Goal: Task Accomplishment & Management: Use online tool/utility

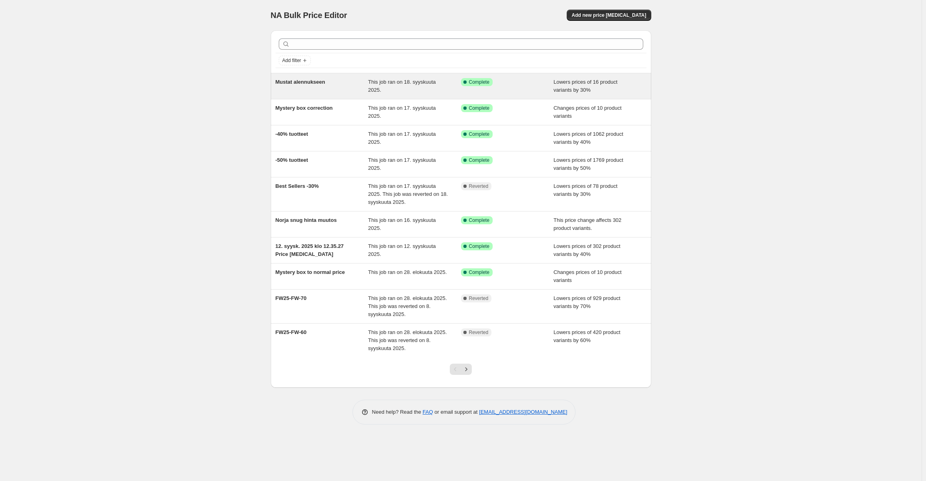
click at [407, 85] on div "This job ran on 18. syyskuuta 2025." at bounding box center [414, 86] width 93 height 16
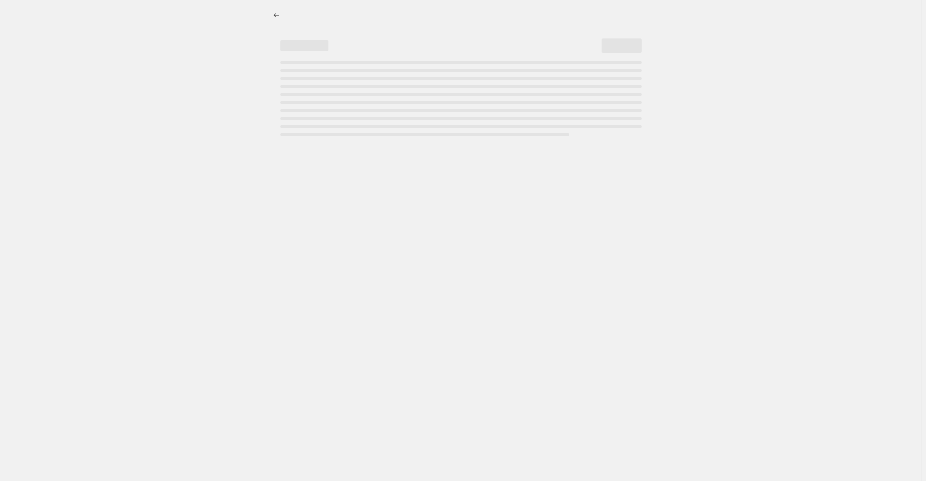
select select "percentage"
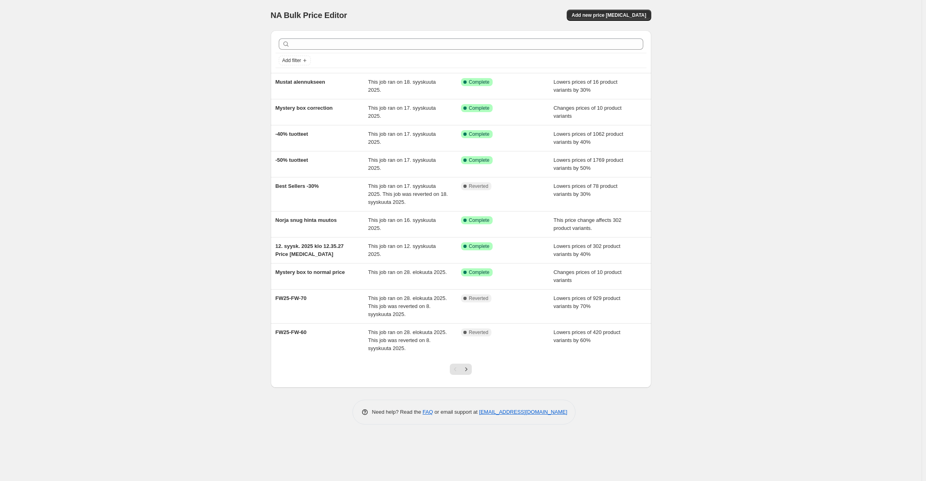
click at [74, 124] on div "NA Bulk Price Editor. This page is ready NA Bulk Price Editor Add new price cha…" at bounding box center [461, 240] width 922 height 481
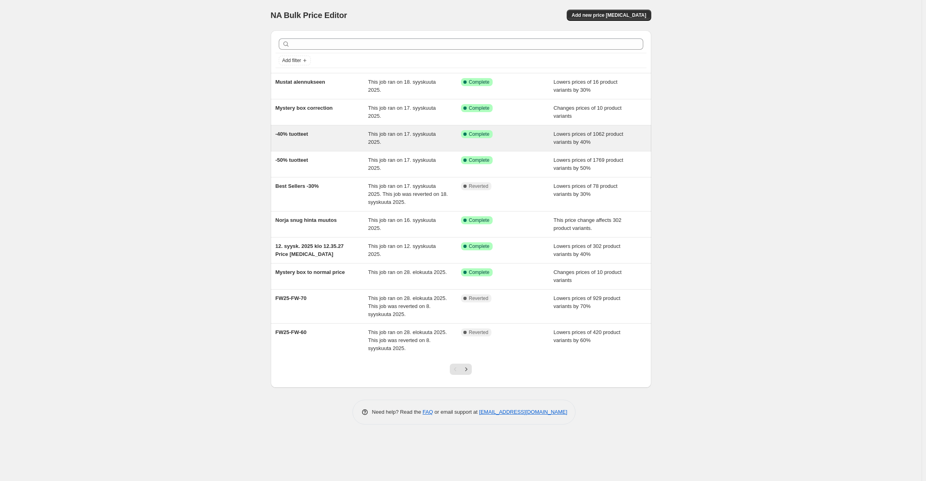
click at [298, 134] on span "-40% tuotteet" at bounding box center [292, 134] width 33 height 6
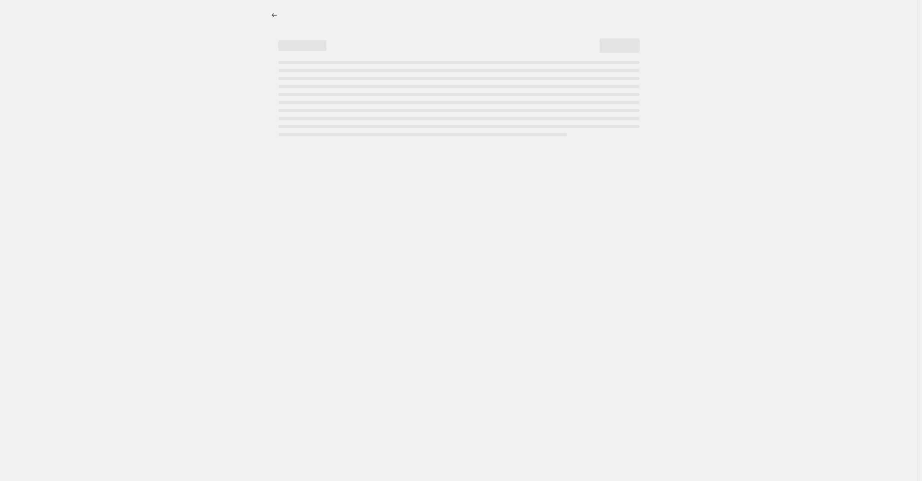
select select "percentage"
select select "tag"
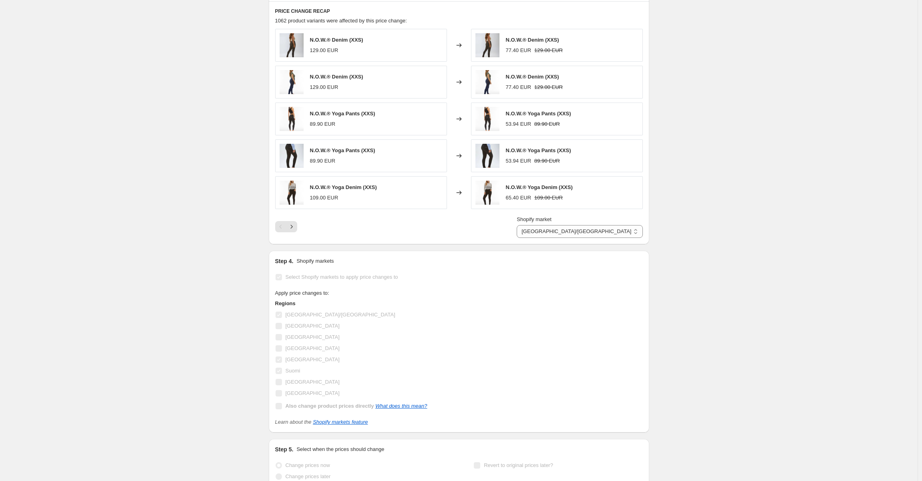
scroll to position [701, 0]
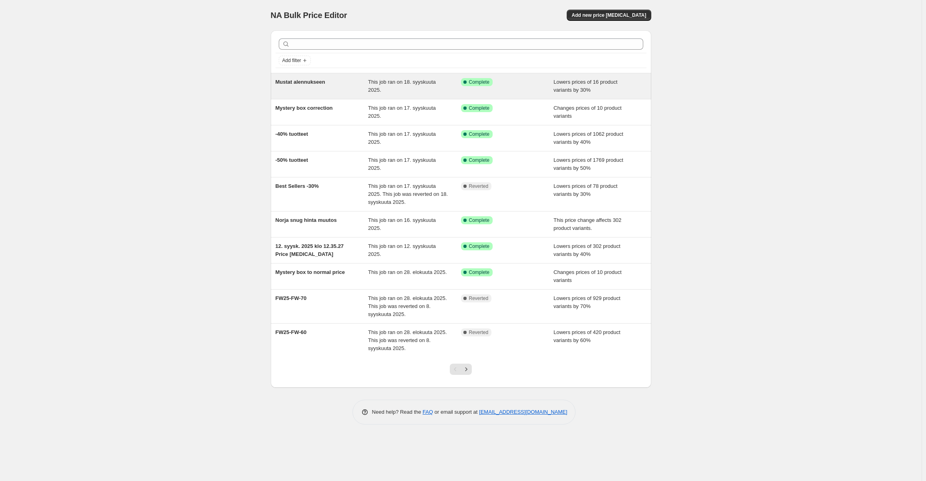
click at [316, 85] on div "Mustat alennukseen" at bounding box center [322, 86] width 93 height 16
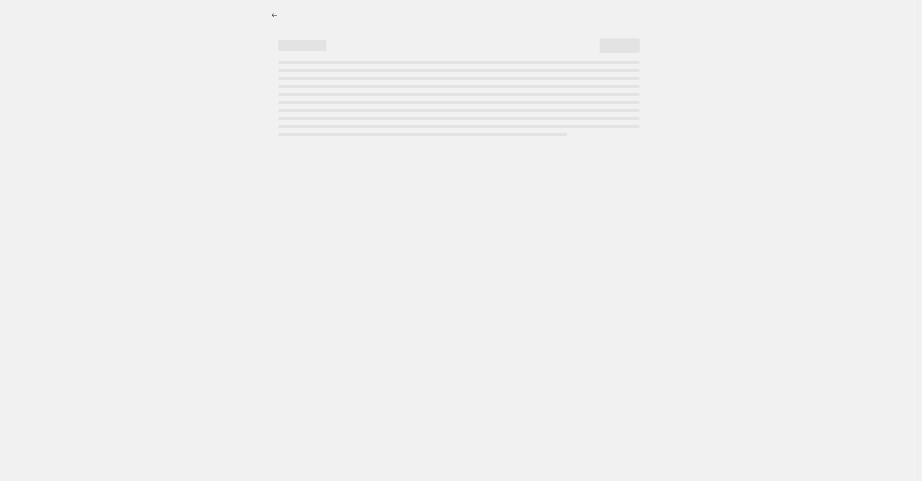
select select "percentage"
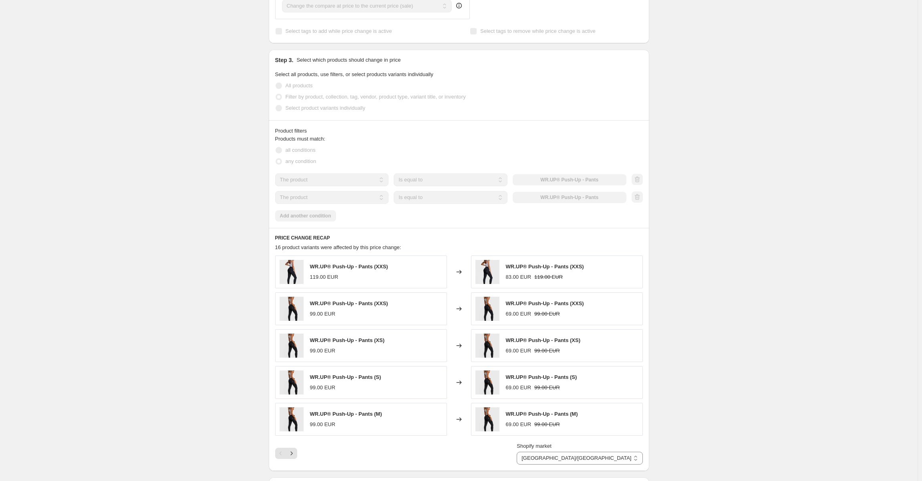
scroll to position [521, 0]
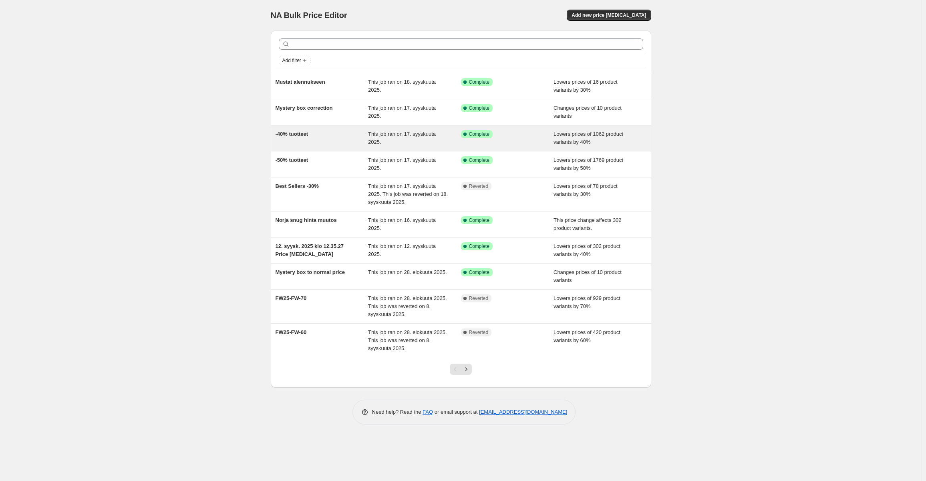
click at [294, 135] on span "-40% tuotteet" at bounding box center [292, 134] width 33 height 6
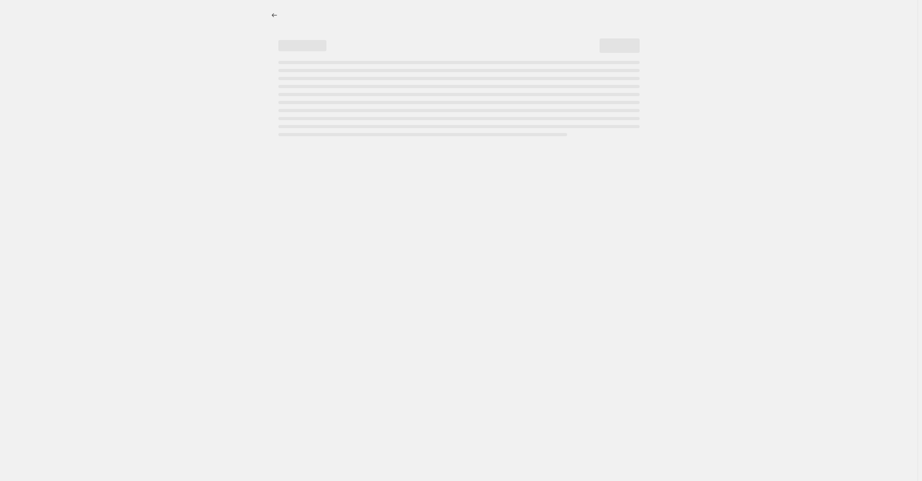
select select "percentage"
select select "tag"
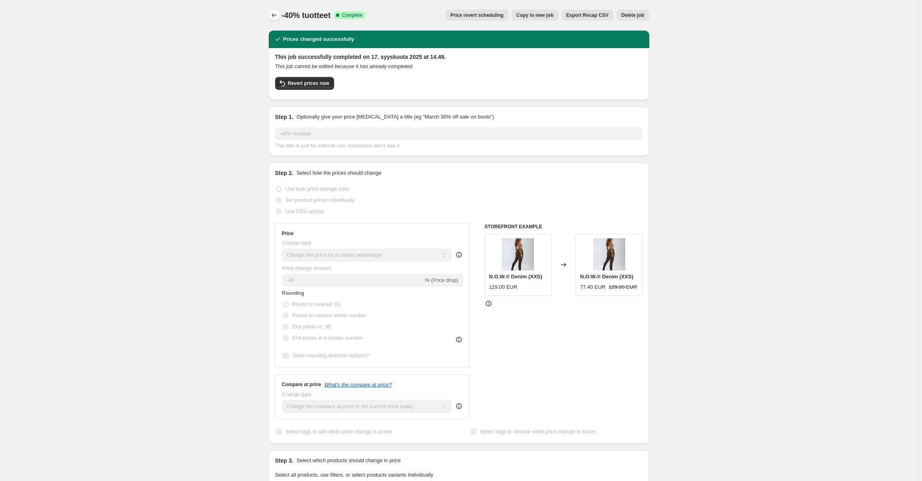
click at [275, 17] on icon "Price change jobs" at bounding box center [274, 15] width 5 height 4
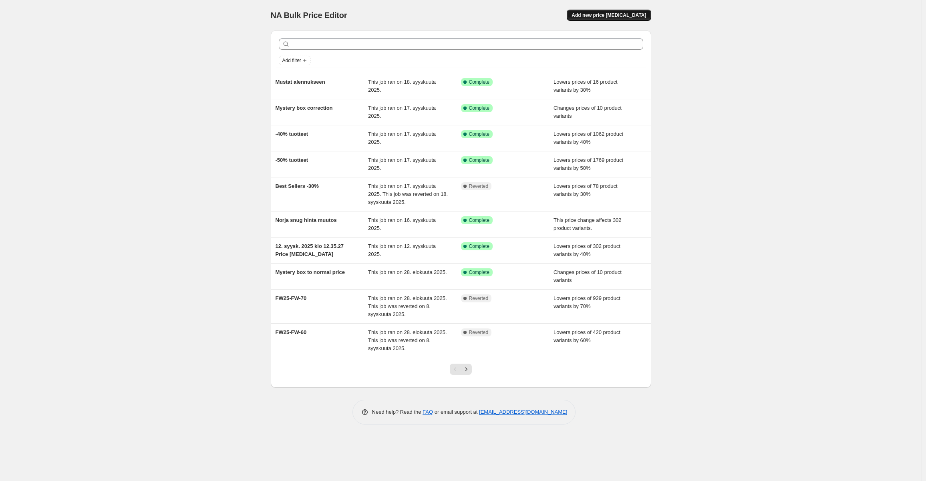
click at [633, 18] on button "Add new price [MEDICAL_DATA]" at bounding box center [609, 15] width 84 height 11
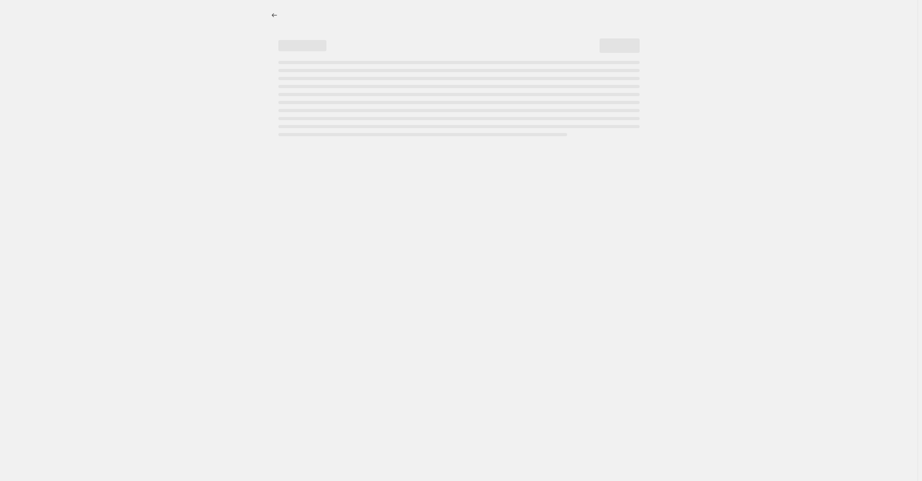
select select "percentage"
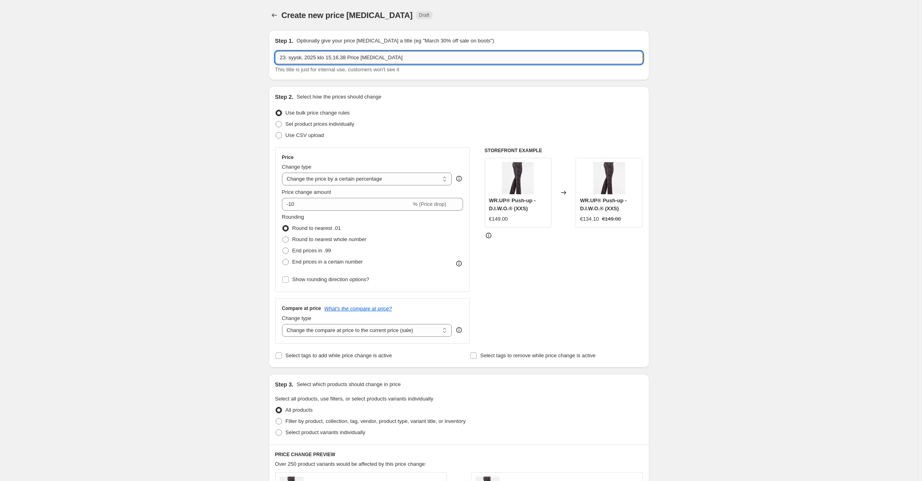
click at [419, 54] on input "23. syysk. 2025 klo 15.16.38 Price change job" at bounding box center [459, 57] width 368 height 13
type input "Revert all prices"
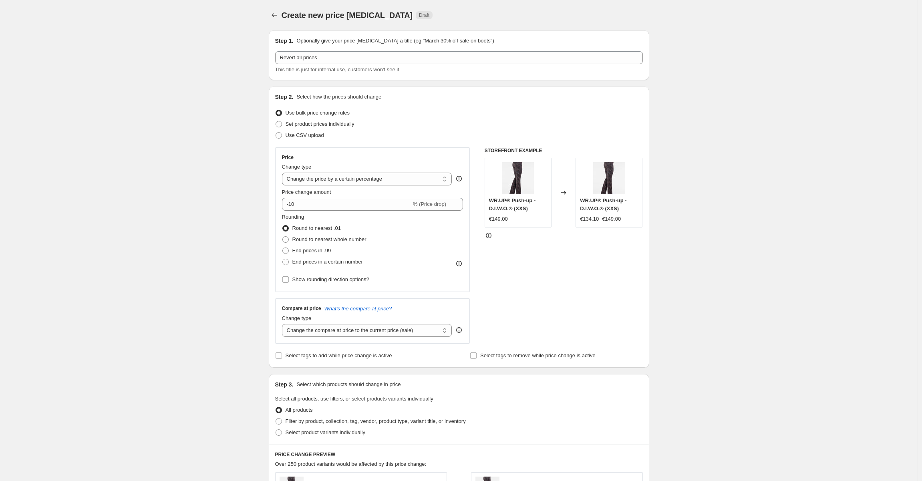
click at [215, 82] on div "Create new price change job. This page is ready Create new price change job Dra…" at bounding box center [459, 423] width 918 height 846
click at [384, 177] on select "Change the price to a certain amount Change the price by a certain amount Chang…" at bounding box center [367, 179] width 170 height 13
click at [238, 201] on div "Create new price change job. This page is ready Create new price change job Dra…" at bounding box center [459, 423] width 918 height 846
click at [399, 331] on select "Change the compare at price to the current price (sale) Change the compare at p…" at bounding box center [367, 330] width 170 height 13
drag, startPoint x: 204, startPoint y: 171, endPoint x: 224, endPoint y: 177, distance: 20.0
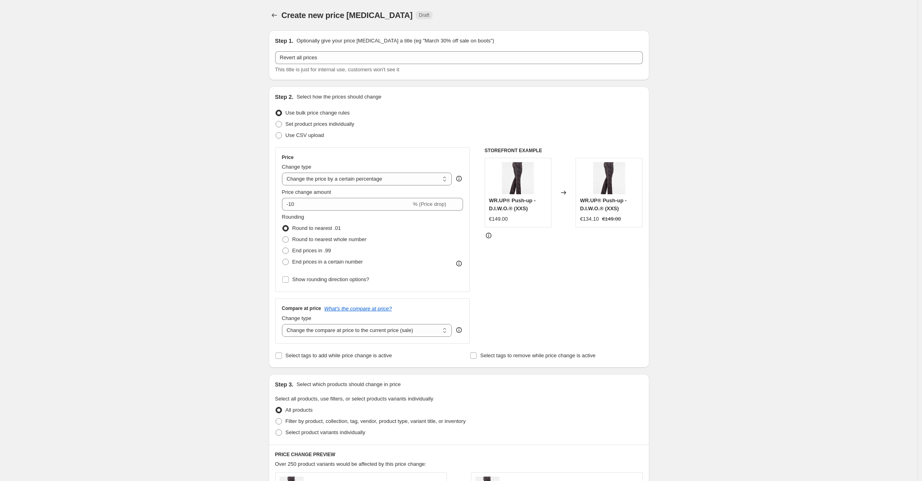
click at [206, 173] on div "Create new price change job. This page is ready Create new price change job Dra…" at bounding box center [459, 423] width 918 height 846
click at [331, 175] on select "Change the price to a certain amount Change the price by a certain amount Chang…" at bounding box center [367, 179] width 170 height 13
select select "ecap"
click at [284, 173] on select "Change the price to a certain amount Change the price by a certain amount Chang…" at bounding box center [367, 179] width 170 height 13
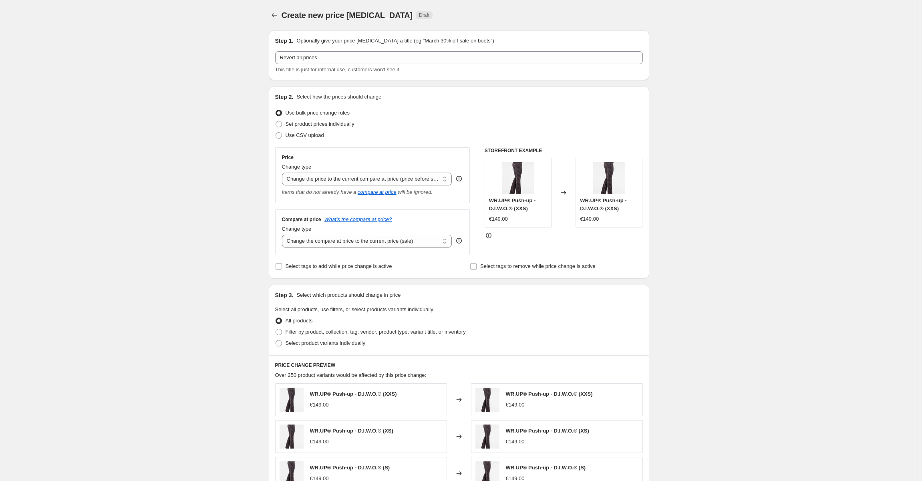
click at [208, 185] on div "Create new price change job. This page is ready Create new price change job Dra…" at bounding box center [459, 378] width 918 height 757
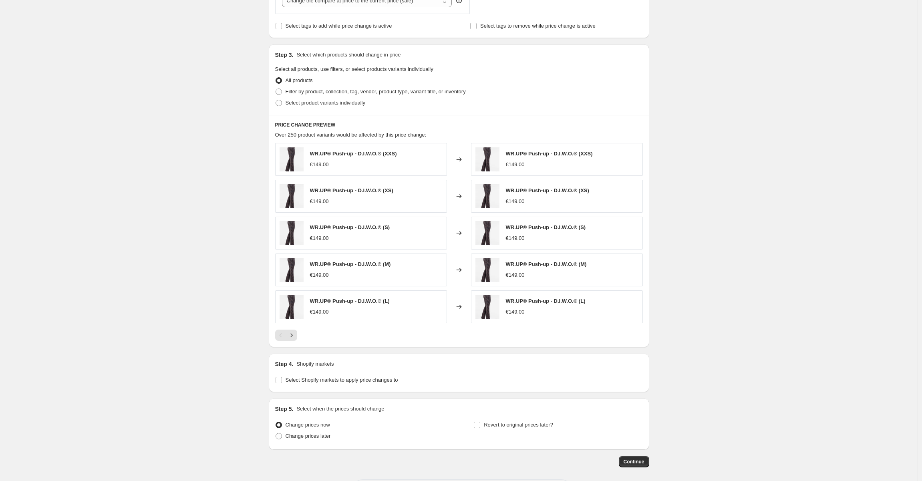
scroll to position [273, 0]
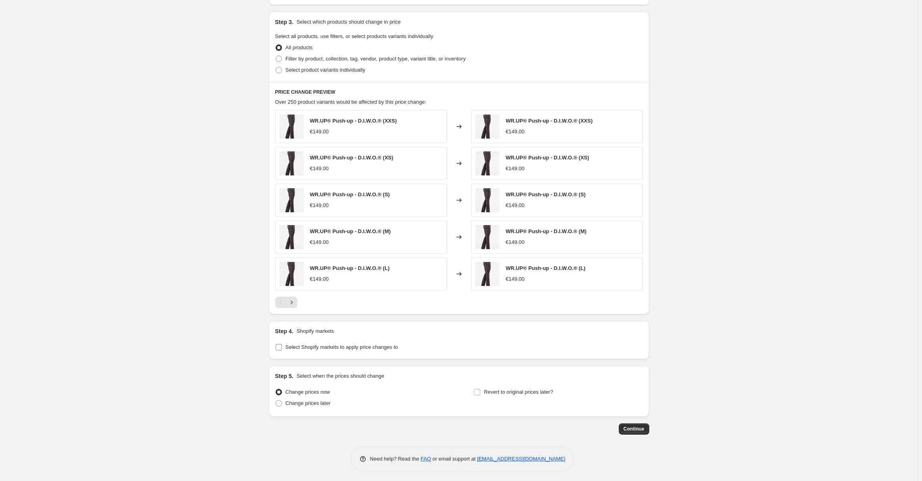
click at [280, 346] on input "Select Shopify markets to apply price changes to" at bounding box center [279, 347] width 6 height 6
checkbox input "true"
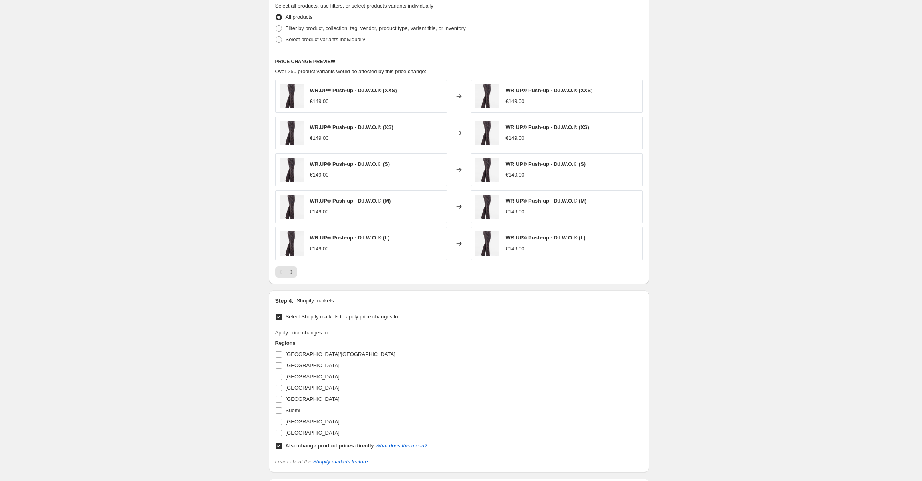
scroll to position [353, 0]
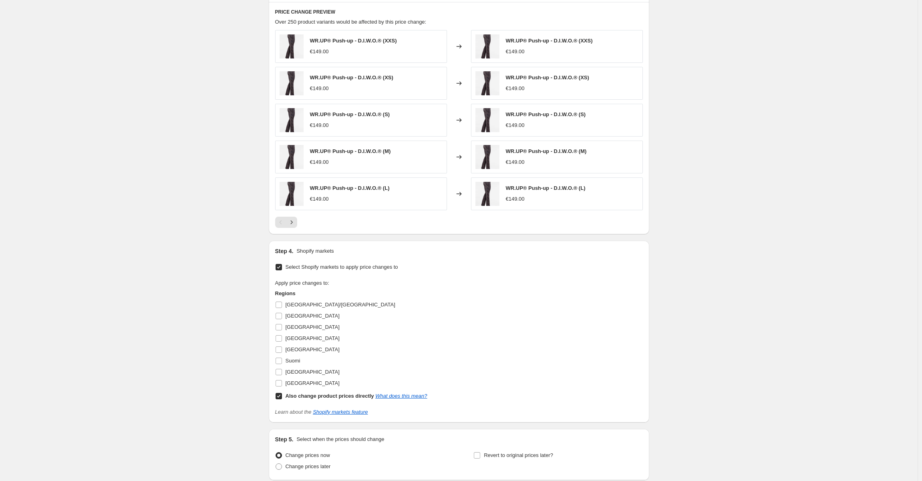
click at [281, 397] on input "Also change product prices directly What does this mean?" at bounding box center [279, 396] width 6 height 6
checkbox input "false"
click at [279, 347] on input "[GEOGRAPHIC_DATA]" at bounding box center [279, 350] width 6 height 6
checkbox input "true"
click at [280, 360] on input "Suomi" at bounding box center [279, 361] width 6 height 6
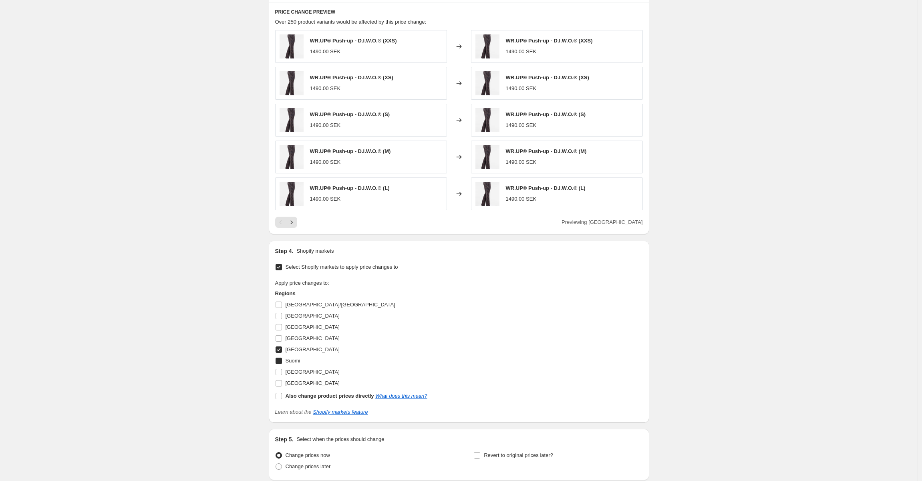
checkbox input "true"
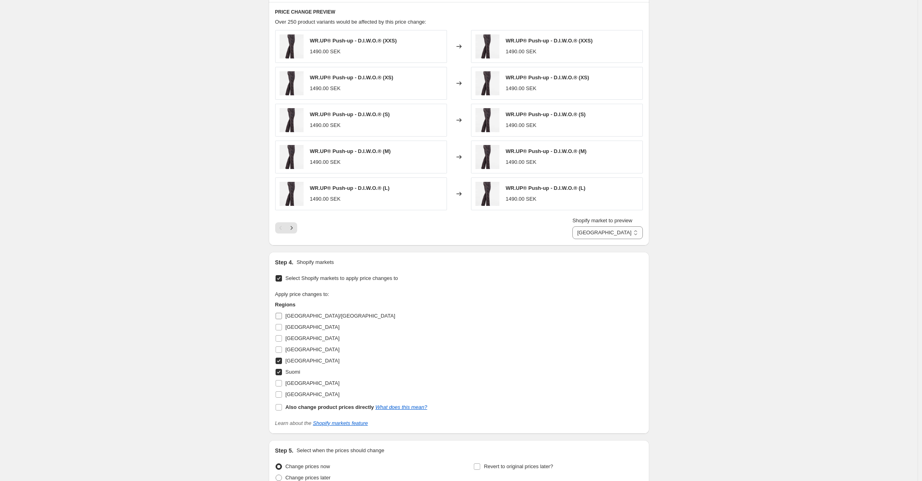
click at [281, 314] on input "[GEOGRAPHIC_DATA]/[GEOGRAPHIC_DATA]" at bounding box center [279, 316] width 6 height 6
checkbox input "true"
select select "99453829444"
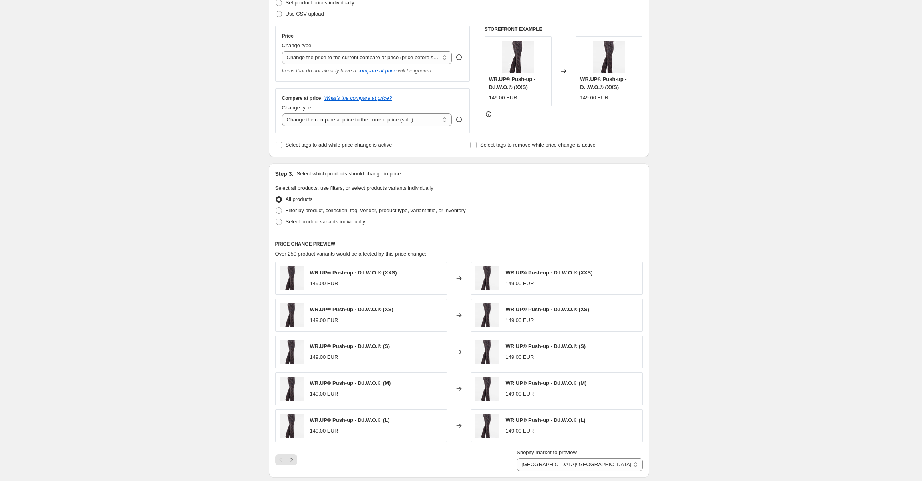
scroll to position [33, 0]
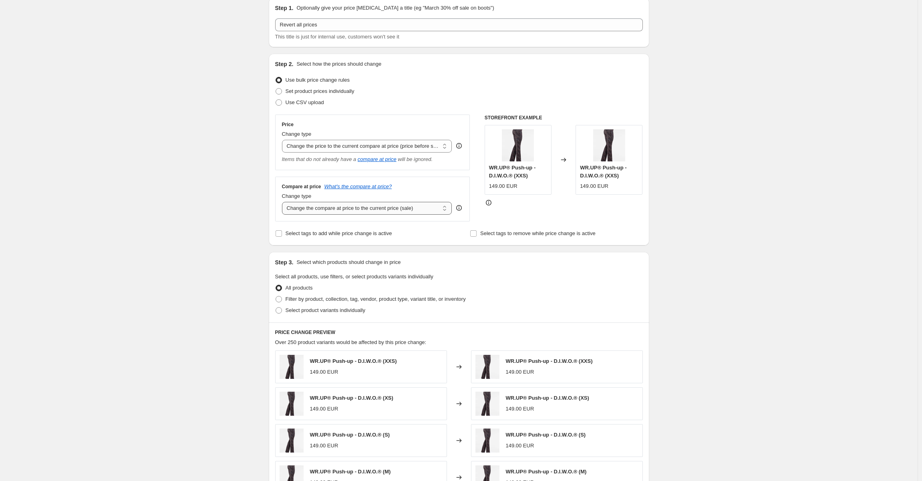
click at [401, 212] on select "Change the compare at price to the current price (sale) Change the compare at p…" at bounding box center [367, 208] width 170 height 13
select select "no_change"
click at [284, 202] on select "Change the compare at price to the current price (sale) Change the compare at p…" at bounding box center [367, 208] width 170 height 13
click at [224, 175] on div "Create new price change job. This page is ready Create new price change job Dra…" at bounding box center [459, 422] width 918 height 911
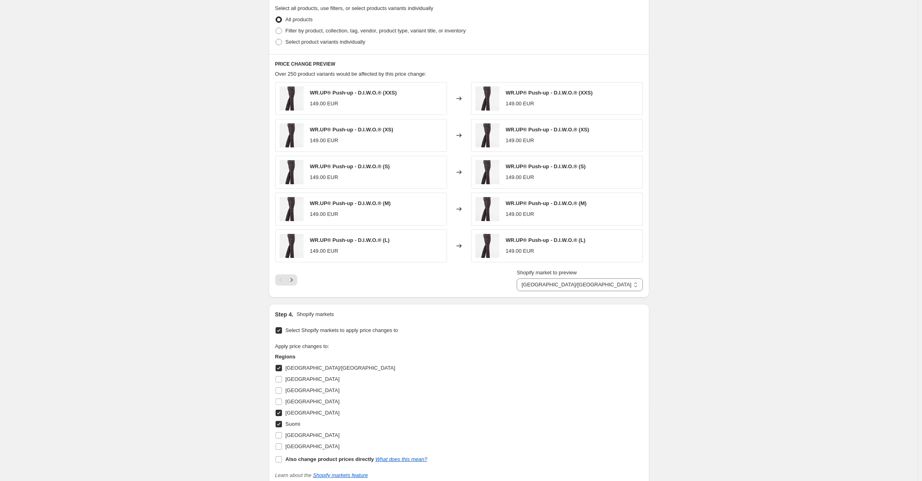
scroll to position [313, 0]
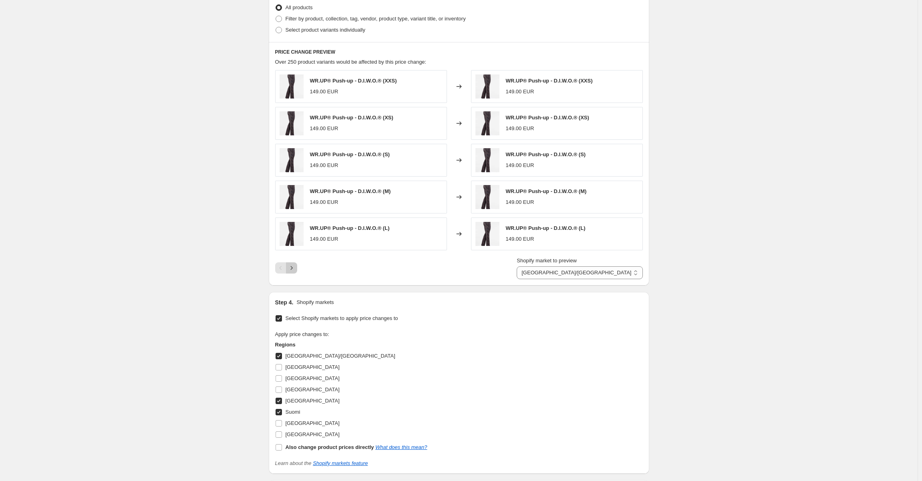
click at [295, 262] on button "Next" at bounding box center [291, 267] width 11 height 11
click at [296, 268] on icon "Next" at bounding box center [292, 268] width 8 height 8
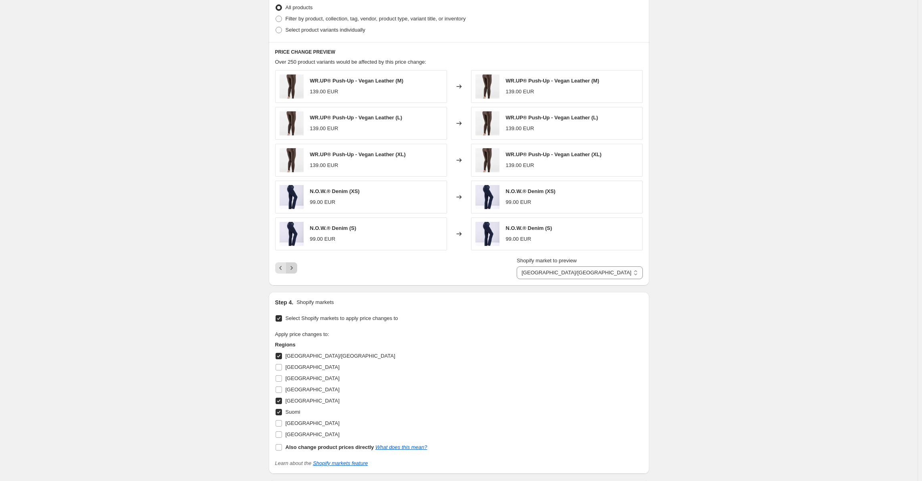
click at [295, 267] on icon "Next" at bounding box center [292, 268] width 8 height 8
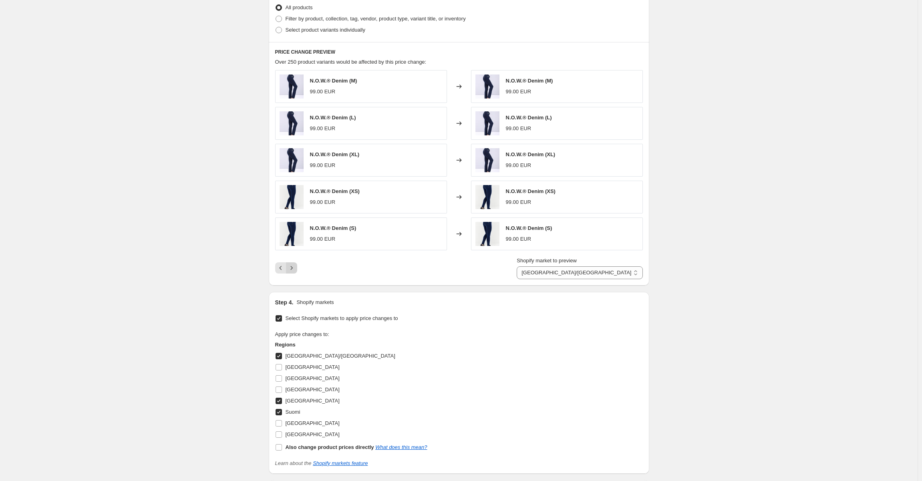
click at [295, 266] on icon "Next" at bounding box center [292, 268] width 8 height 8
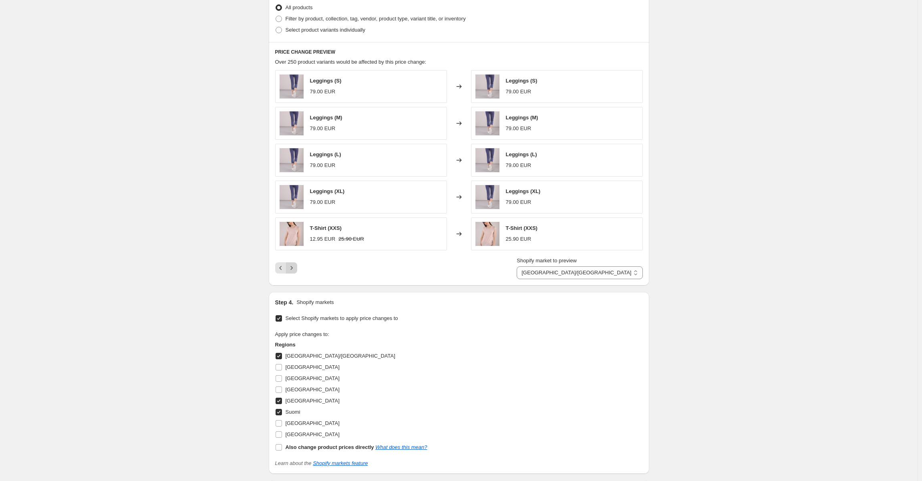
click at [295, 266] on icon "Next" at bounding box center [292, 268] width 8 height 8
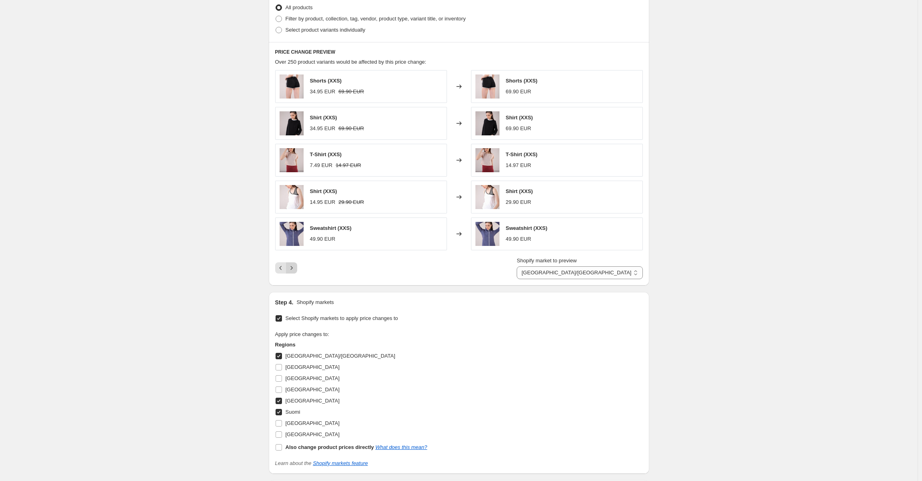
click at [295, 266] on icon "Next" at bounding box center [292, 268] width 8 height 8
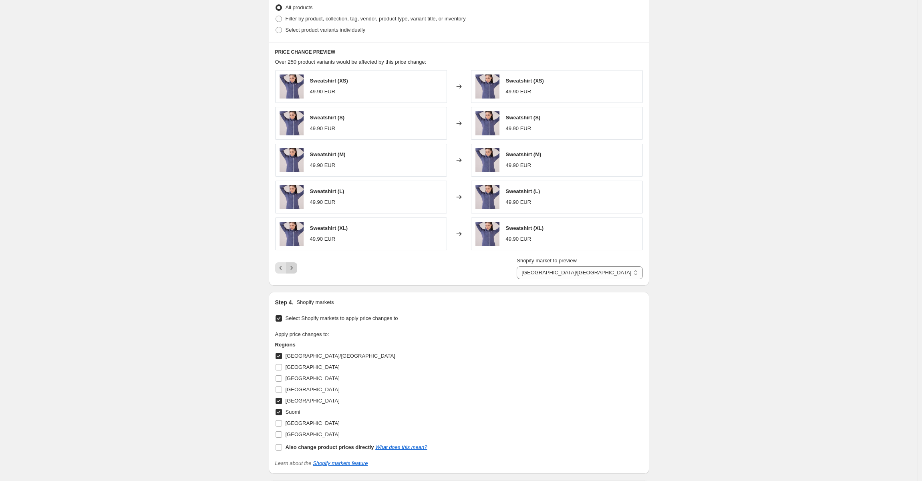
click at [295, 266] on icon "Next" at bounding box center [292, 268] width 8 height 8
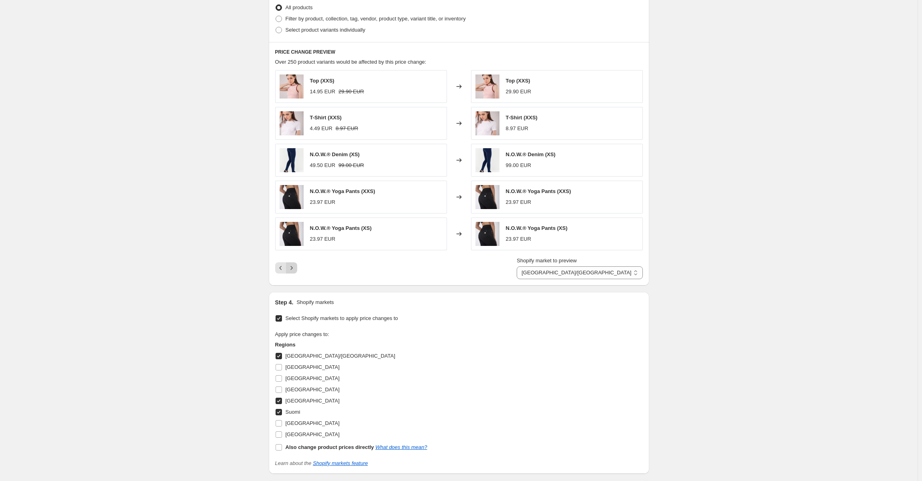
click at [295, 266] on icon "Next" at bounding box center [292, 268] width 8 height 8
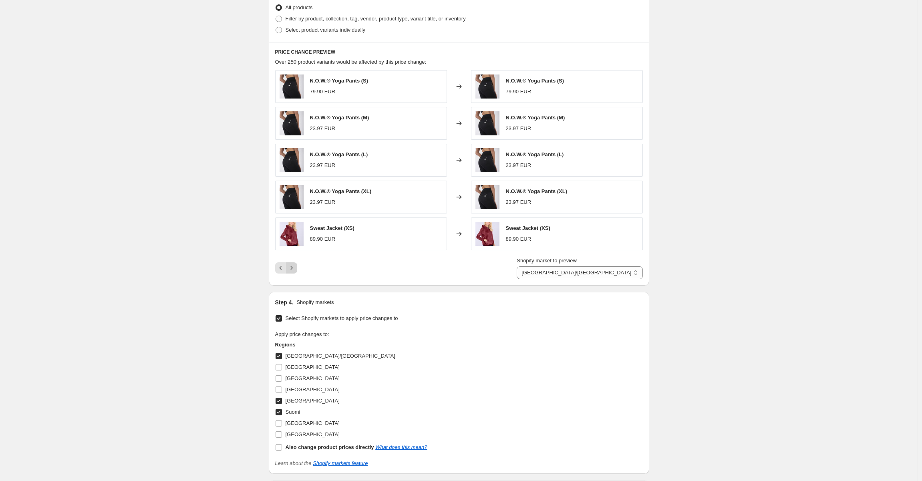
click at [295, 266] on icon "Next" at bounding box center [292, 268] width 8 height 8
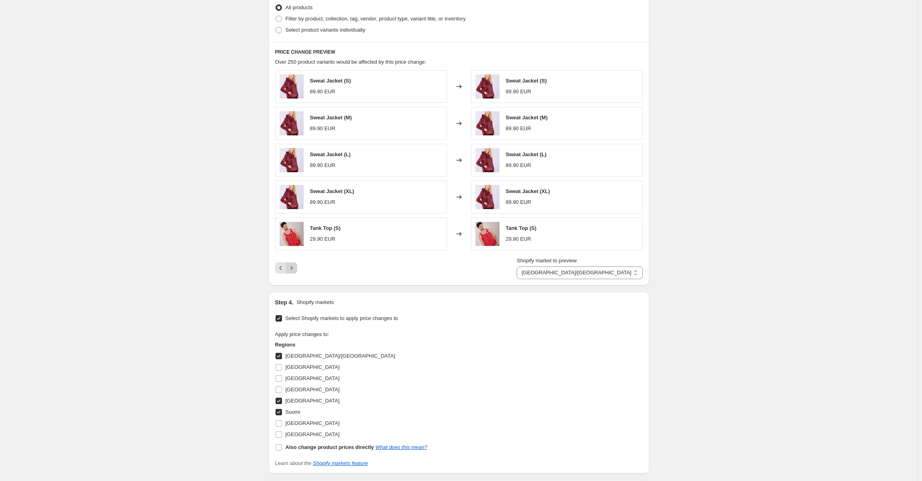
click at [295, 266] on icon "Next" at bounding box center [292, 268] width 8 height 8
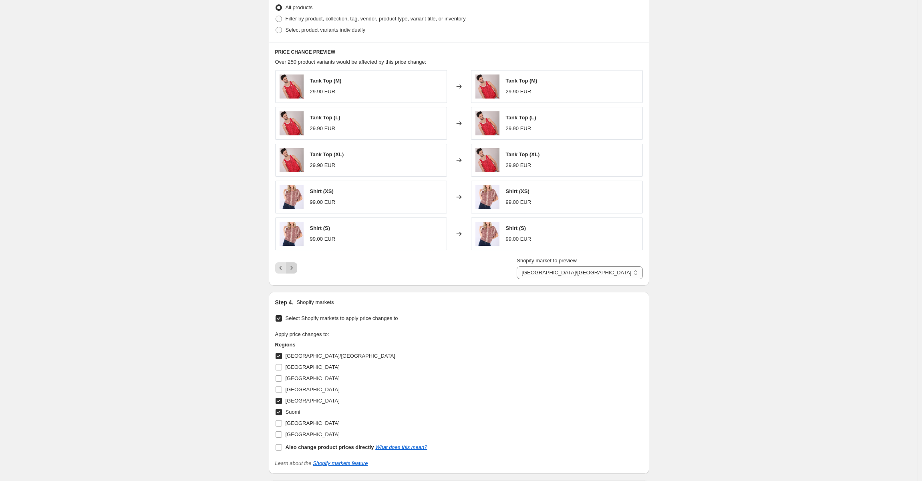
click at [295, 266] on icon "Next" at bounding box center [292, 268] width 8 height 8
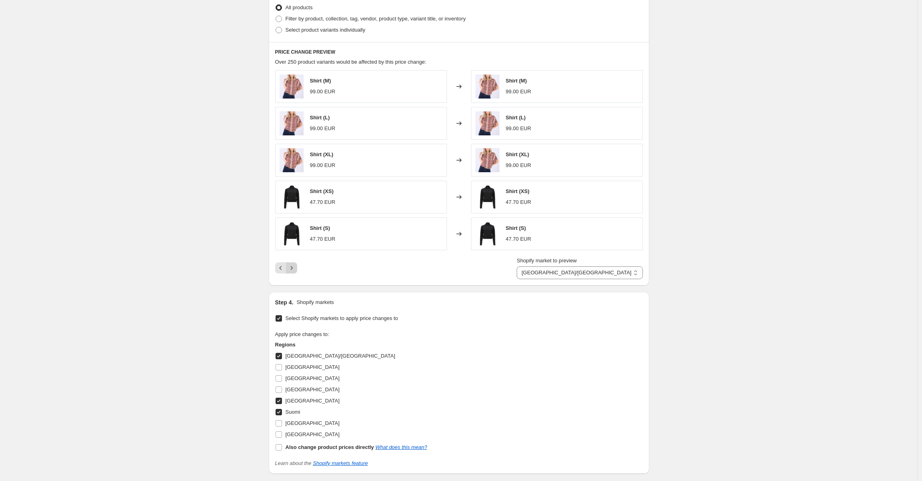
click at [295, 266] on icon "Next" at bounding box center [292, 268] width 8 height 8
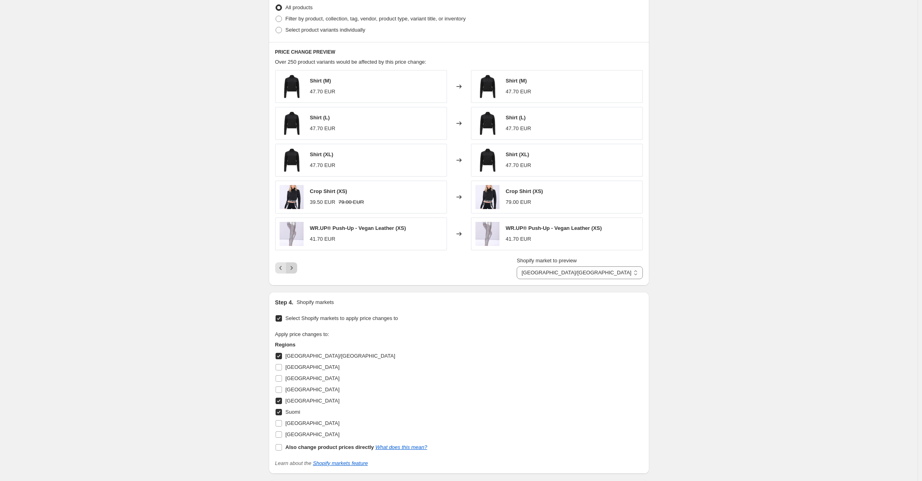
click at [295, 266] on icon "Next" at bounding box center [292, 268] width 8 height 8
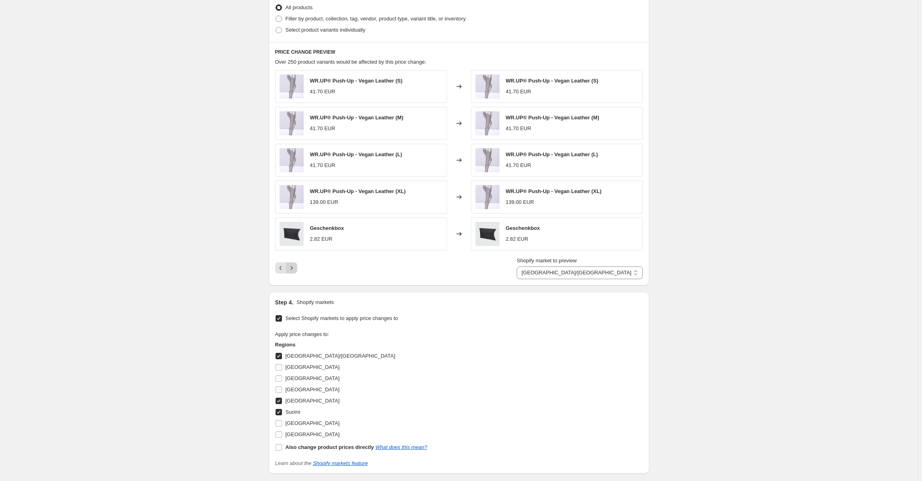
click at [295, 266] on icon "Next" at bounding box center [292, 268] width 8 height 8
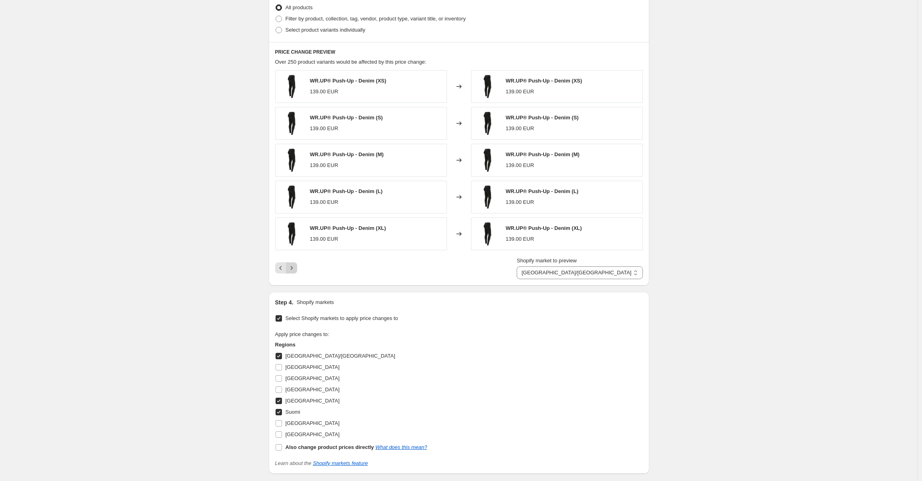
click at [295, 266] on icon "Next" at bounding box center [292, 268] width 8 height 8
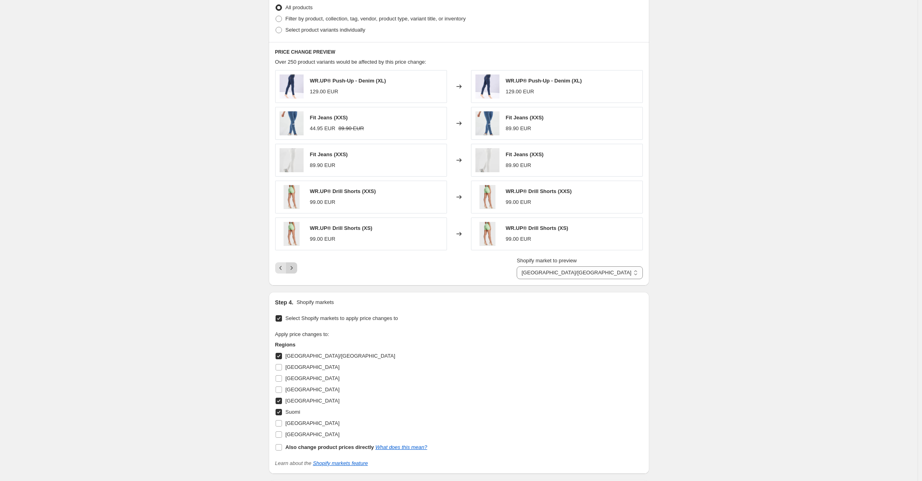
click at [295, 266] on icon "Next" at bounding box center [292, 268] width 8 height 8
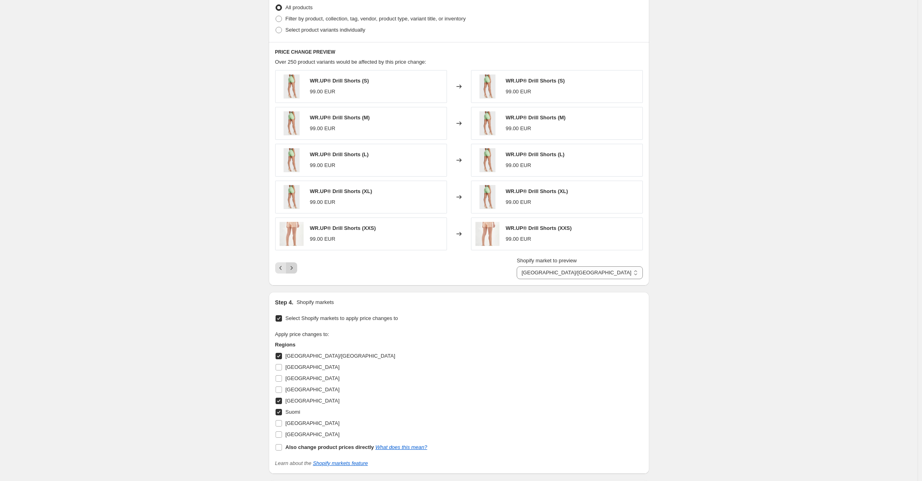
click at [295, 266] on icon "Next" at bounding box center [292, 268] width 8 height 8
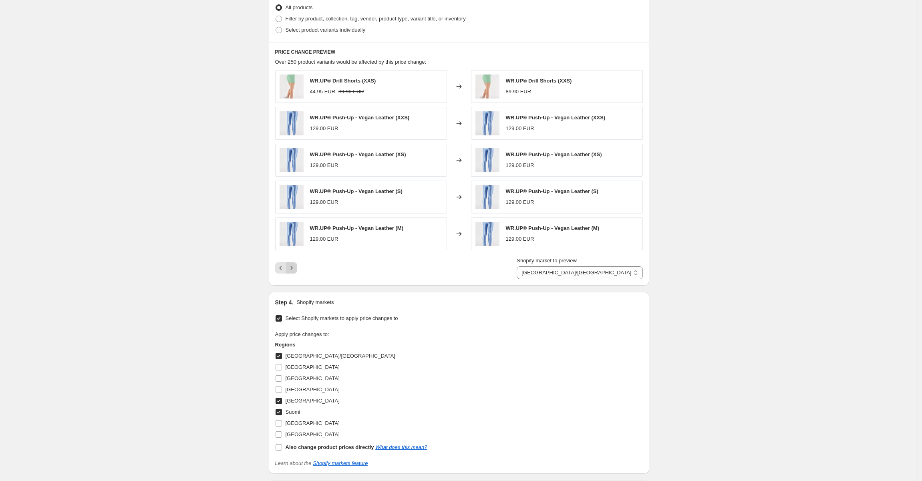
click at [295, 266] on icon "Next" at bounding box center [292, 268] width 8 height 8
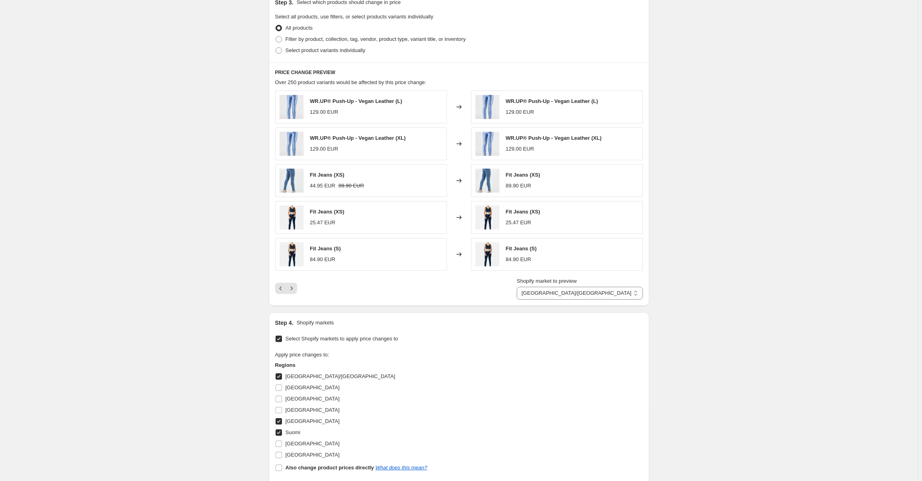
scroll to position [353, 0]
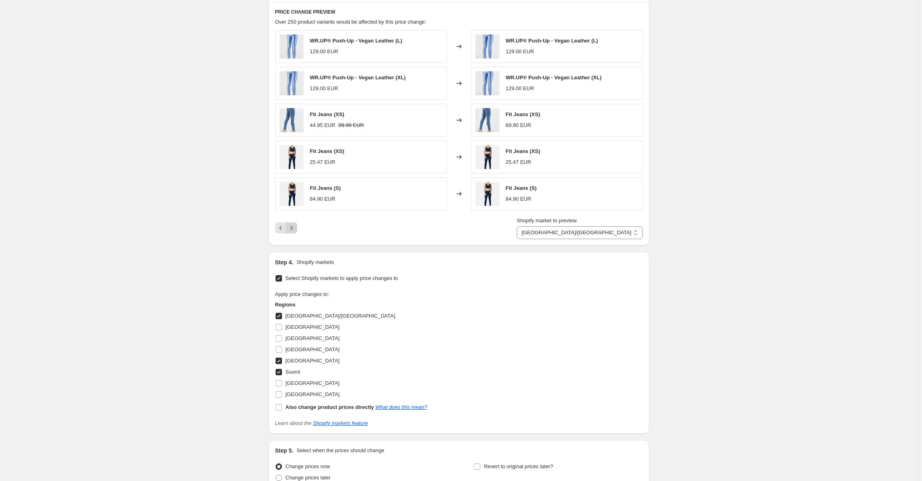
click at [295, 228] on icon "Next" at bounding box center [292, 228] width 8 height 8
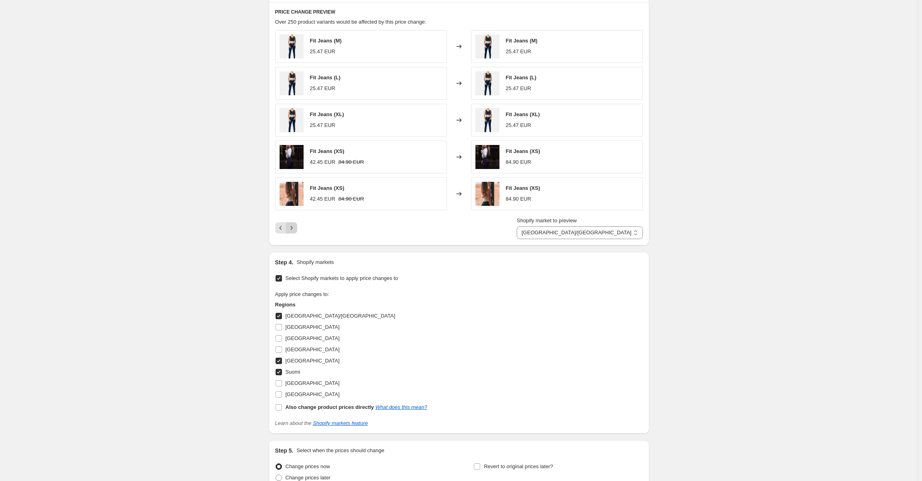
click at [295, 228] on icon "Next" at bounding box center [292, 228] width 8 height 8
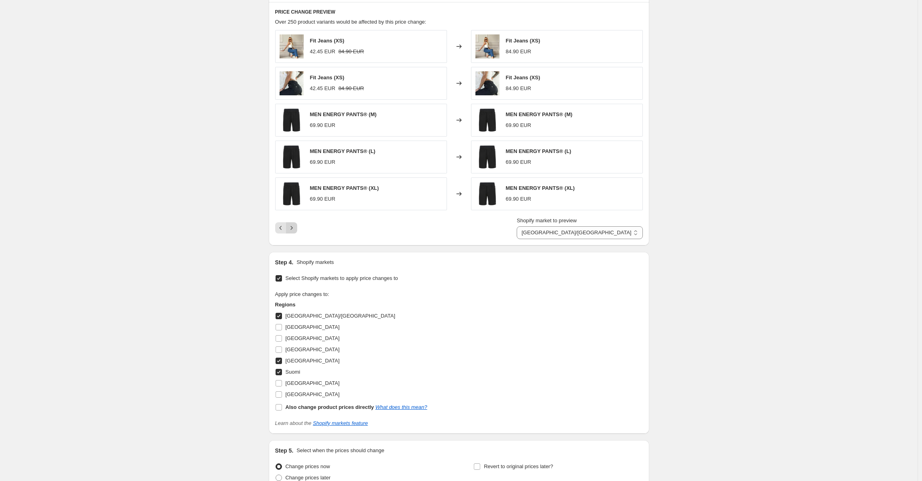
click at [295, 228] on icon "Next" at bounding box center [292, 228] width 8 height 8
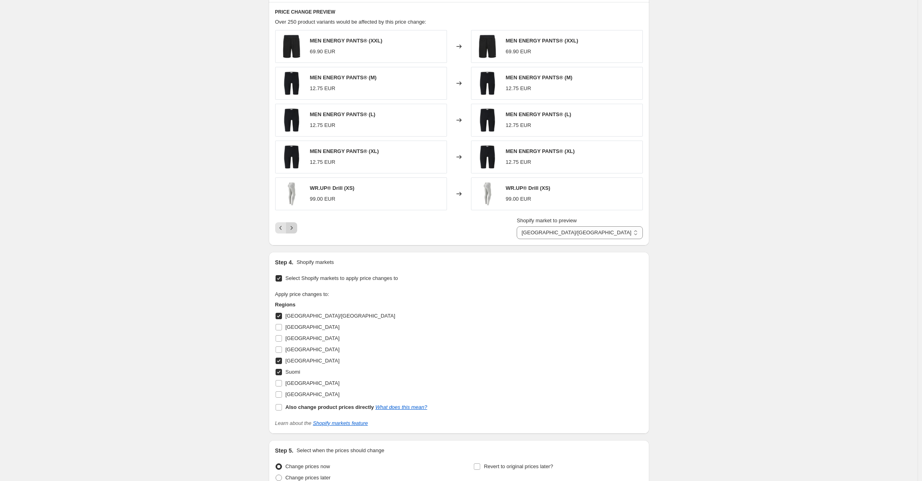
click at [295, 228] on icon "Next" at bounding box center [292, 228] width 8 height 8
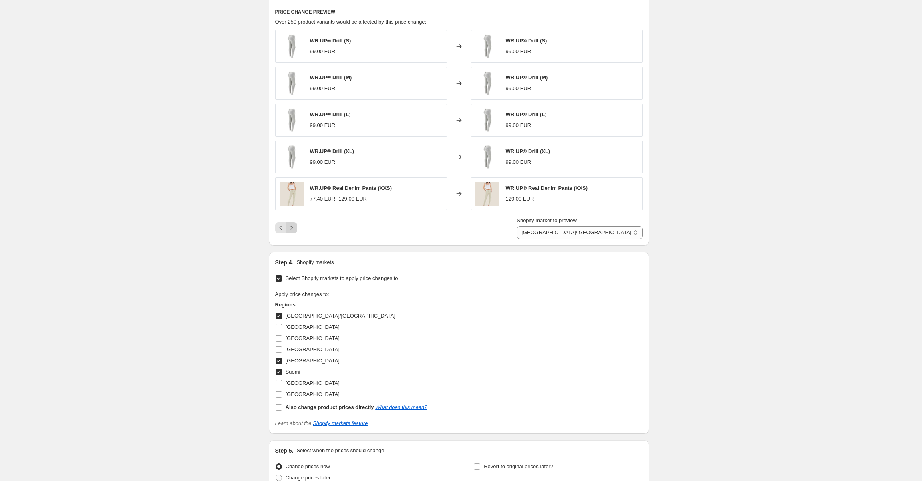
click at [295, 228] on icon "Next" at bounding box center [292, 228] width 8 height 8
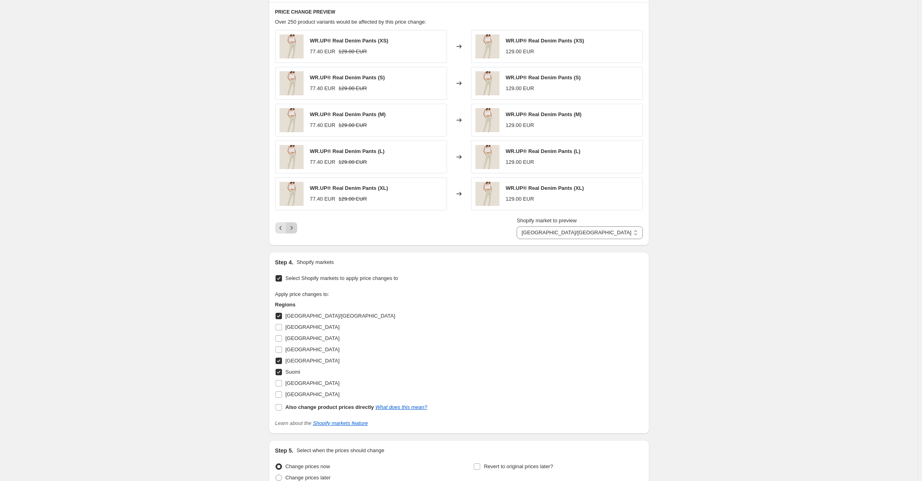
click at [295, 228] on icon "Next" at bounding box center [292, 228] width 8 height 8
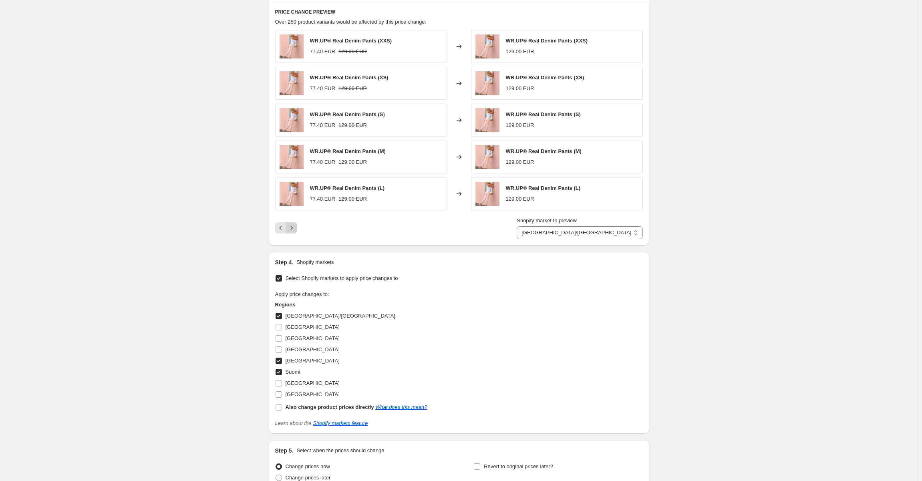
click at [295, 228] on icon "Next" at bounding box center [292, 228] width 8 height 8
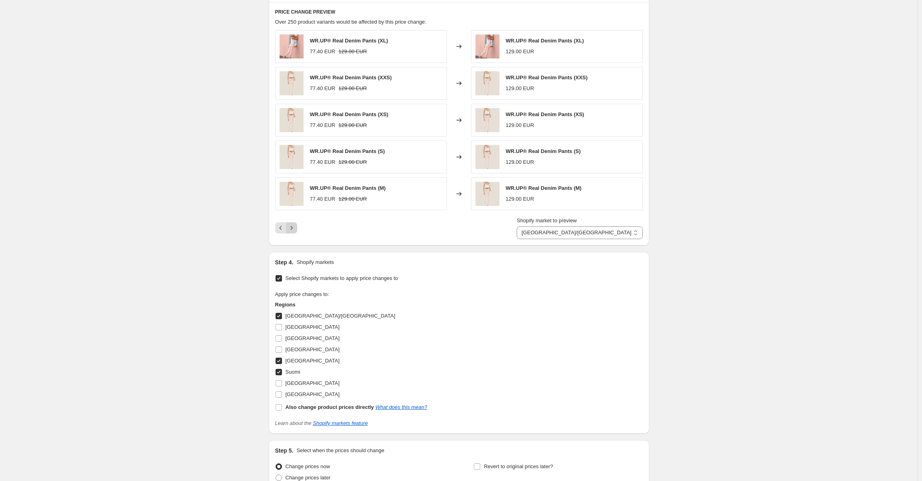
click at [295, 228] on icon "Next" at bounding box center [292, 228] width 8 height 8
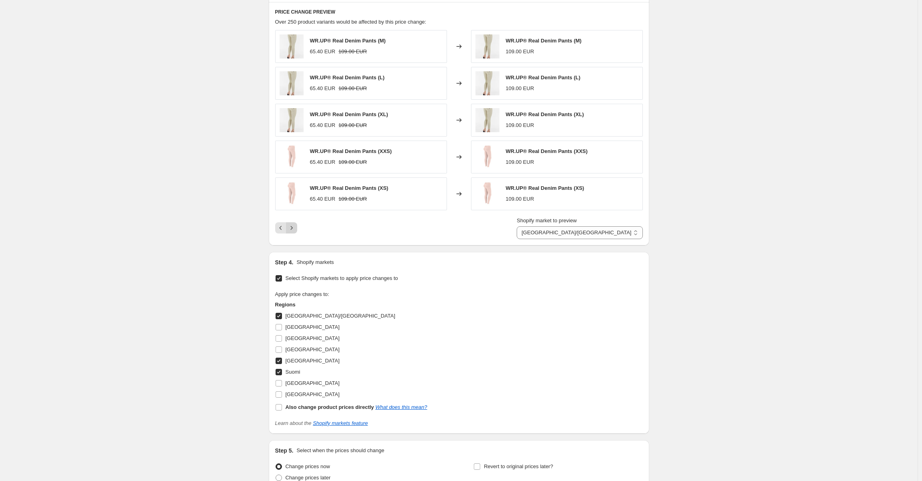
click at [295, 228] on icon "Next" at bounding box center [292, 228] width 8 height 8
click at [294, 229] on icon "Next" at bounding box center [292, 228] width 8 height 8
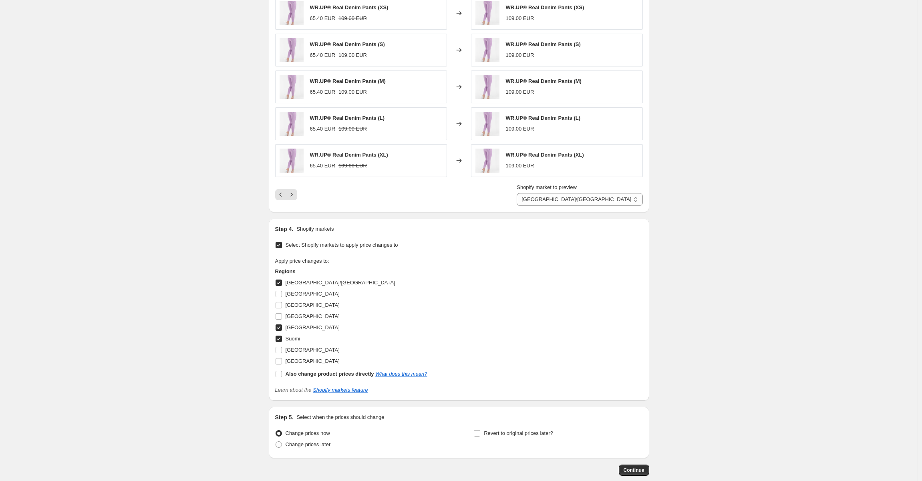
scroll to position [428, 0]
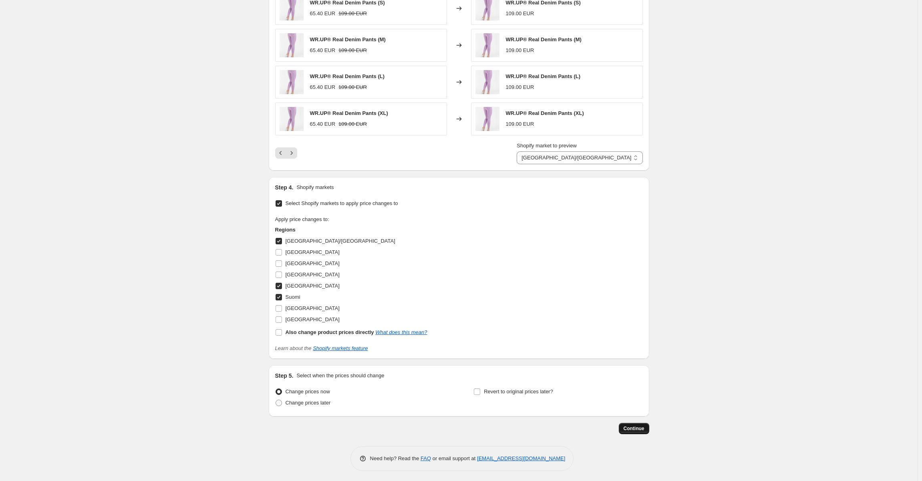
click at [638, 425] on span "Continue" at bounding box center [634, 428] width 21 height 6
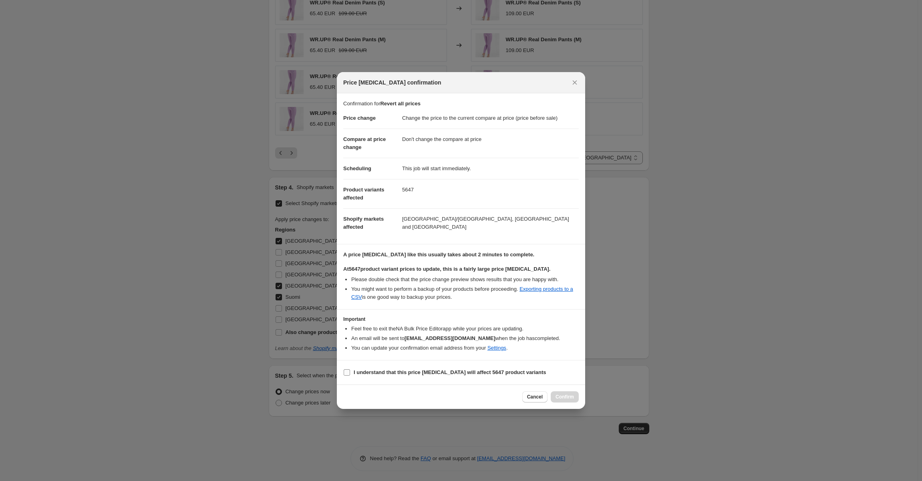
click at [346, 375] on input "I understand that this price change job will affect 5647 product variants" at bounding box center [347, 372] width 6 height 6
checkbox input "true"
click at [565, 393] on button "Confirm" at bounding box center [565, 396] width 28 height 11
type input "Revert all prices"
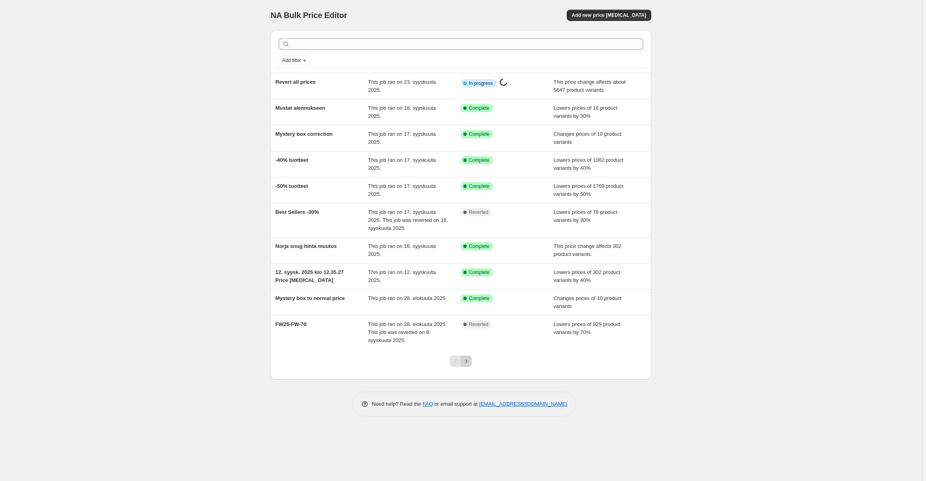
click at [466, 361] on icon "Next" at bounding box center [466, 361] width 8 height 8
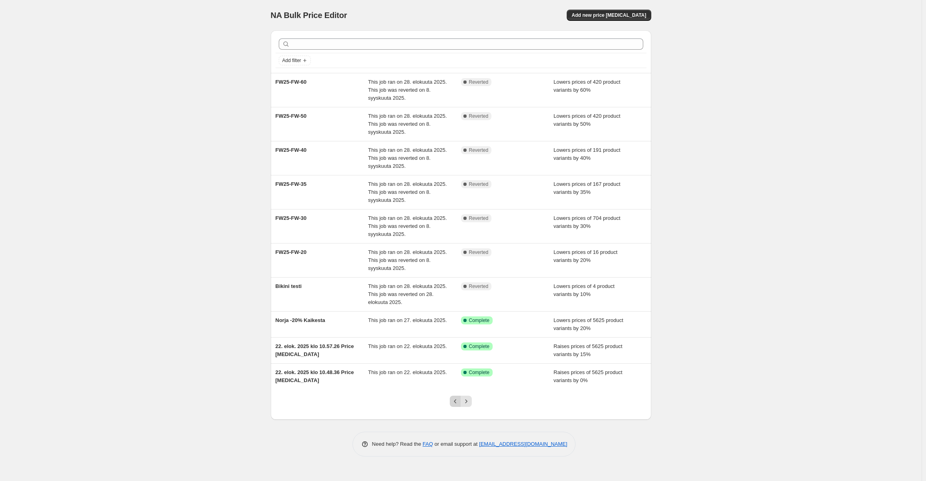
click at [456, 397] on icon "Previous" at bounding box center [456, 401] width 8 height 8
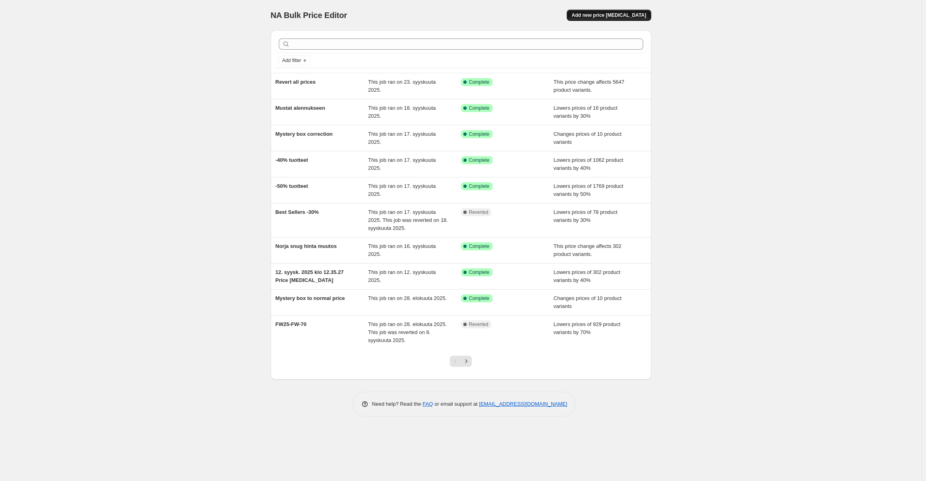
click at [603, 16] on span "Add new price [MEDICAL_DATA]" at bounding box center [609, 15] width 75 height 6
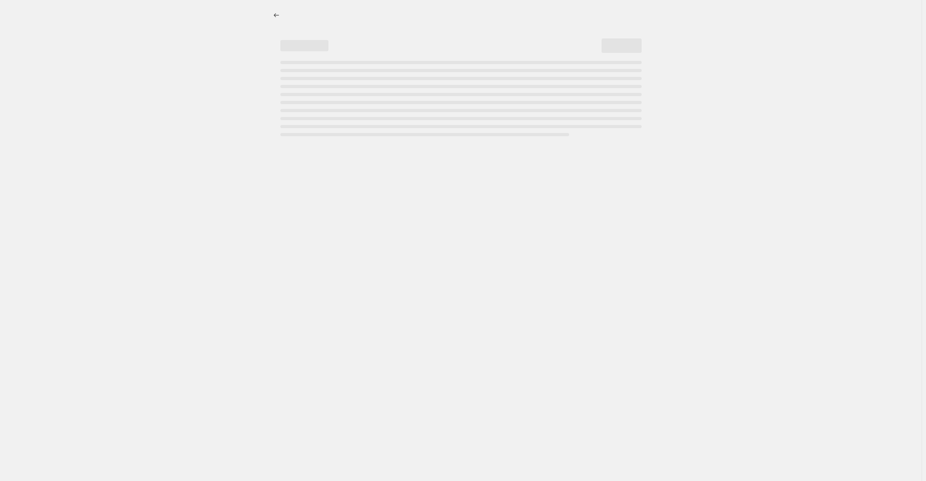
select select "percentage"
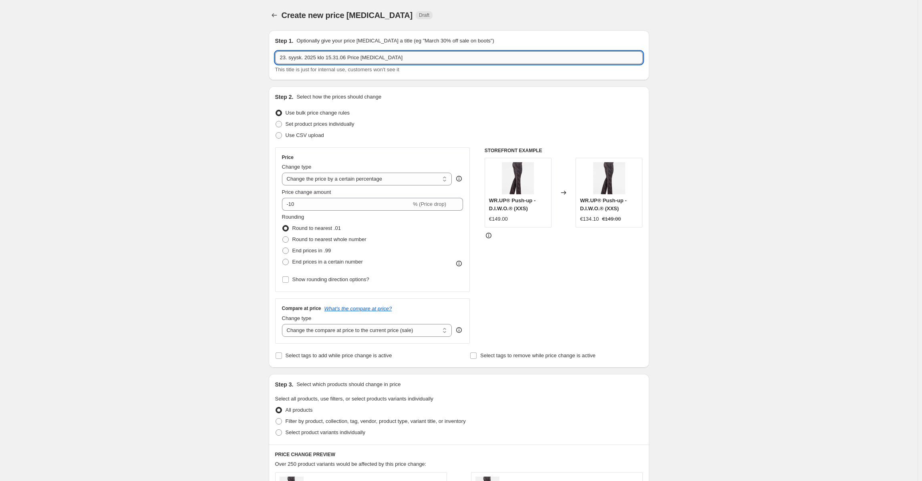
click at [377, 62] on input "23. syysk. 2025 klo 15.31.06 Price [MEDICAL_DATA]" at bounding box center [459, 57] width 368 height 13
type input "-50% discounts"
click at [223, 163] on div "Create new price [MEDICAL_DATA]. This page is ready Create new price [MEDICAL_D…" at bounding box center [459, 423] width 918 height 846
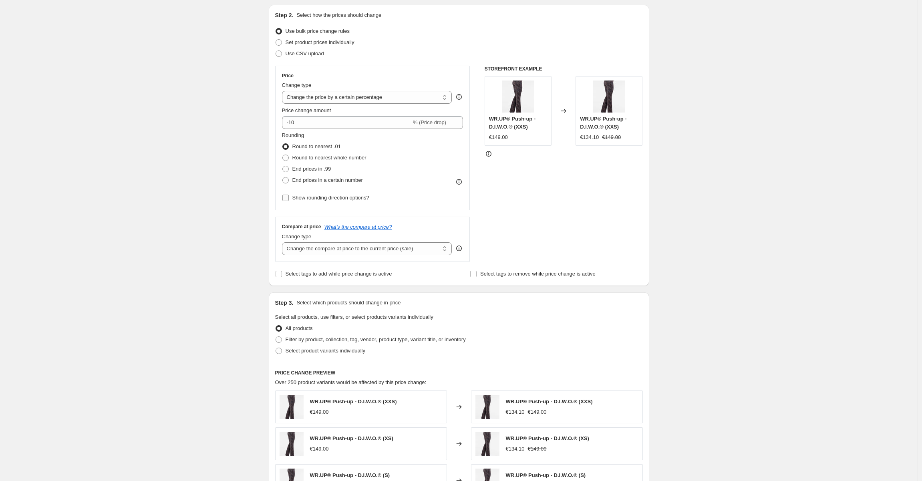
scroll to position [120, 0]
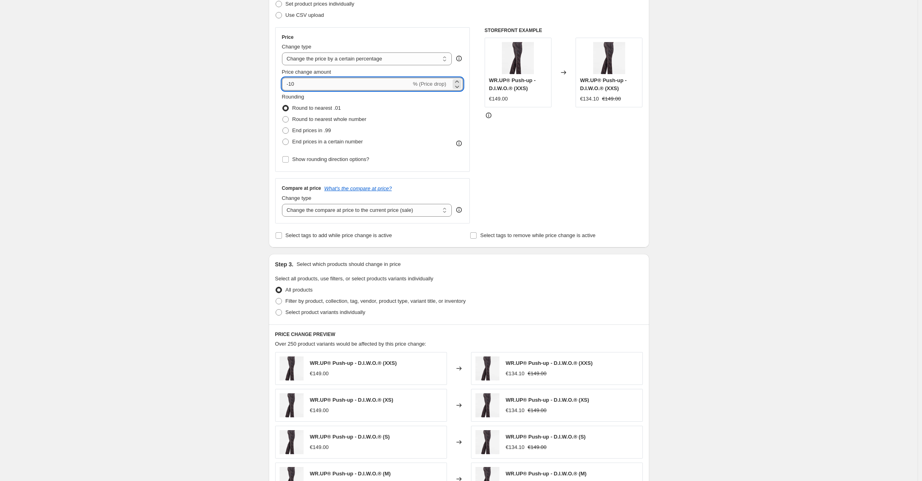
click at [350, 84] on input "-10" at bounding box center [346, 84] width 129 height 13
type input "-50"
click at [199, 94] on div "Create new price [MEDICAL_DATA]. This page is ready Create new price [MEDICAL_D…" at bounding box center [459, 303] width 918 height 846
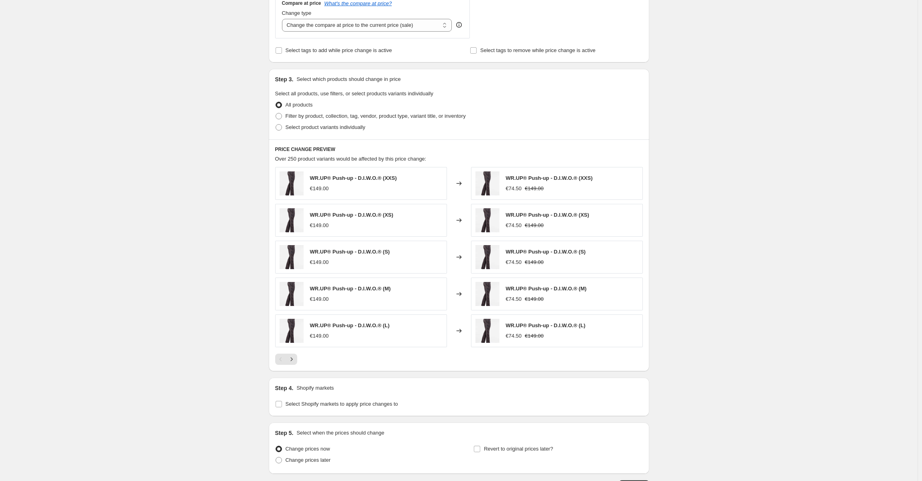
scroll to position [363, 0]
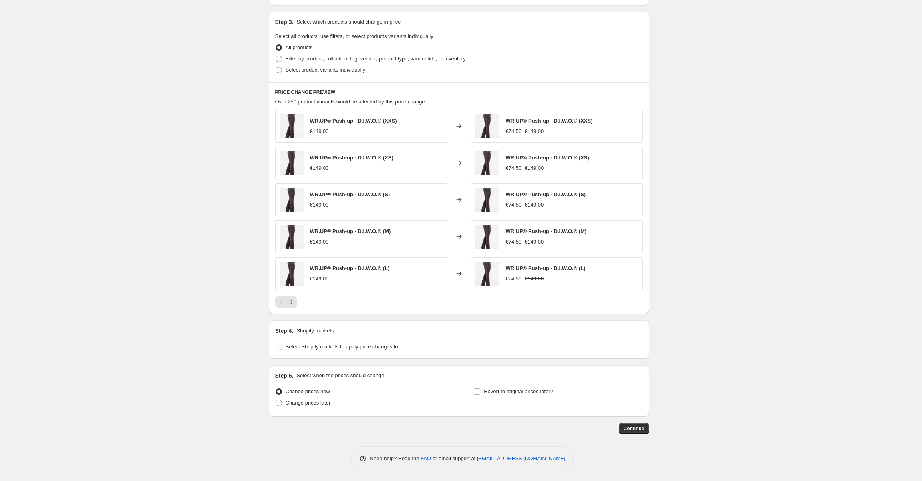
click at [308, 347] on span "Select Shopify markets to apply price changes to" at bounding box center [342, 347] width 113 height 6
click at [282, 347] on input "Select Shopify markets to apply price changes to" at bounding box center [279, 347] width 6 height 6
checkbox input "true"
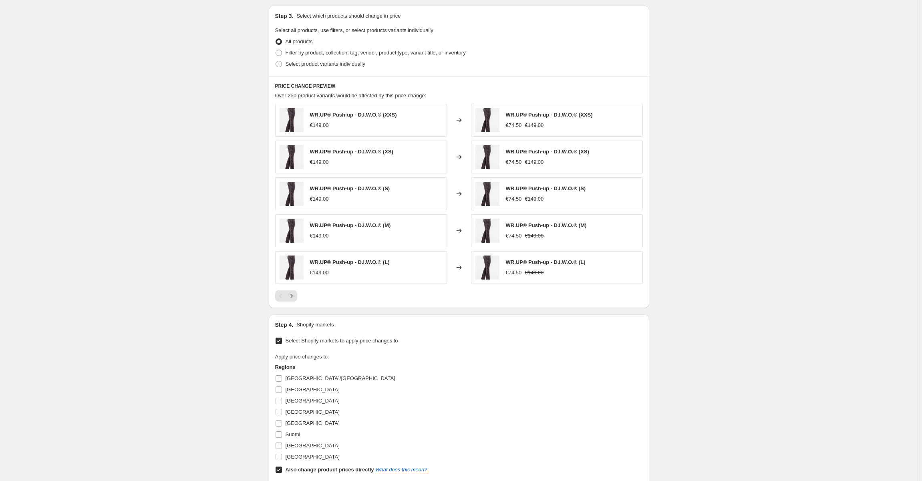
scroll to position [483, 0]
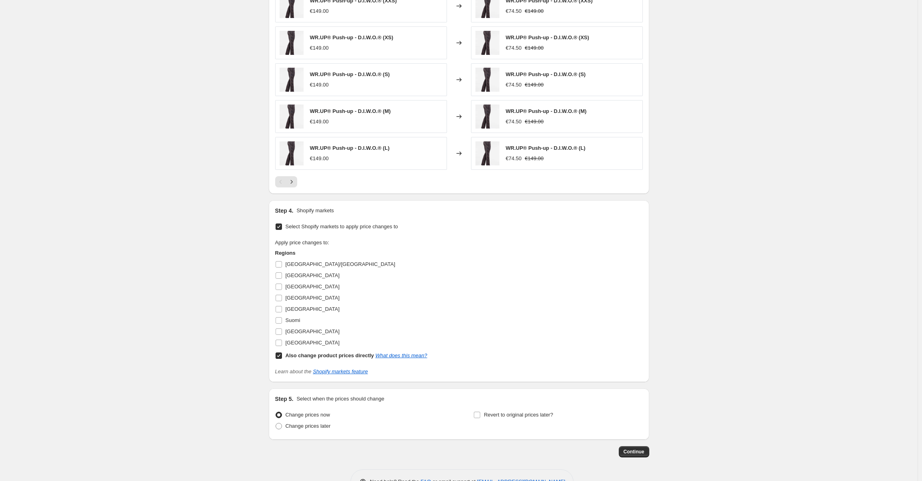
click at [280, 353] on input "Also change product prices directly What does this mean?" at bounding box center [279, 356] width 6 height 6
checkbox input "false"
click at [280, 320] on input "Suomi" at bounding box center [279, 320] width 6 height 6
checkbox input "true"
click at [281, 307] on input "[GEOGRAPHIC_DATA]" at bounding box center [279, 309] width 6 height 6
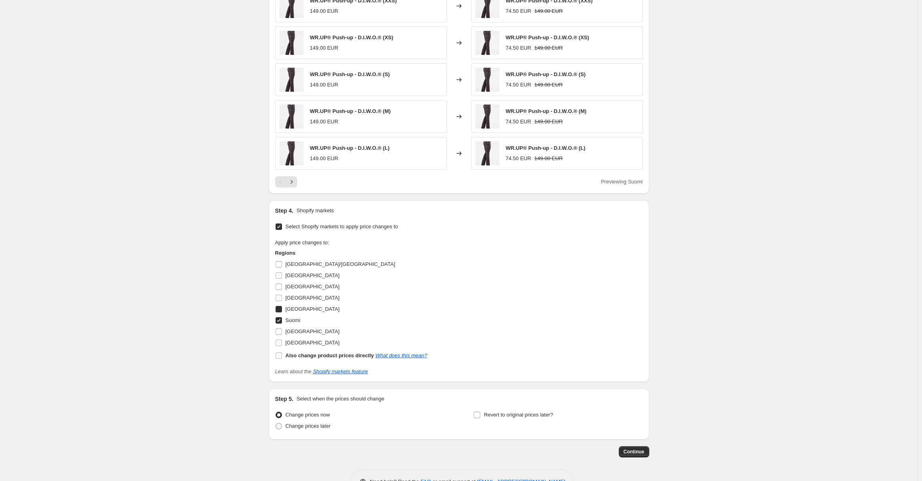
checkbox input "true"
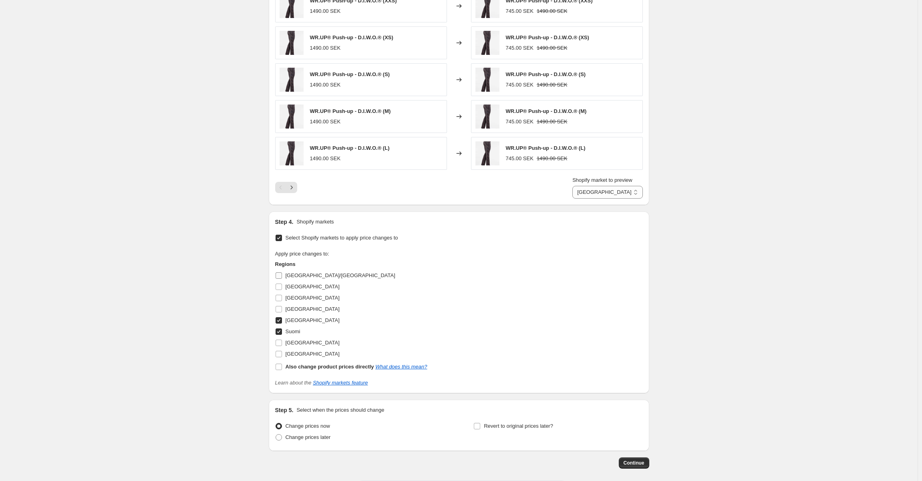
click at [280, 275] on input "[GEOGRAPHIC_DATA]/[GEOGRAPHIC_DATA]" at bounding box center [279, 275] width 6 height 6
checkbox input "true"
select select "99453829444"
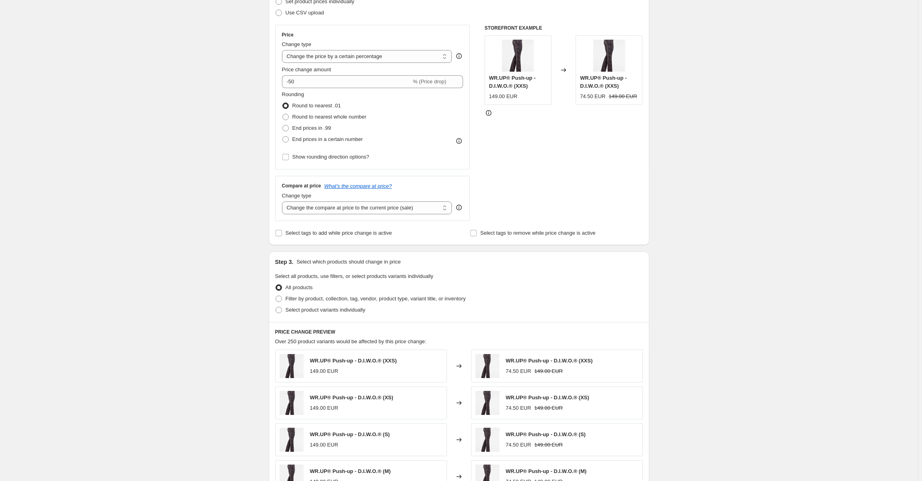
scroll to position [122, 0]
click at [324, 297] on span "Filter by product, collection, tag, vendor, product type, variant title, or inv…" at bounding box center [376, 299] width 180 height 6
click at [276, 296] on input "Filter by product, collection, tag, vendor, product type, variant title, or inv…" at bounding box center [276, 296] width 0 height 0
radio input "true"
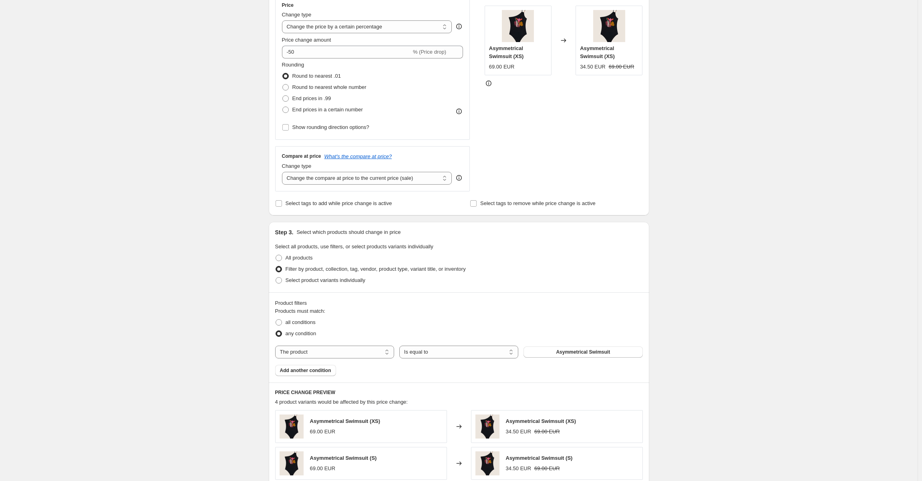
scroll to position [202, 0]
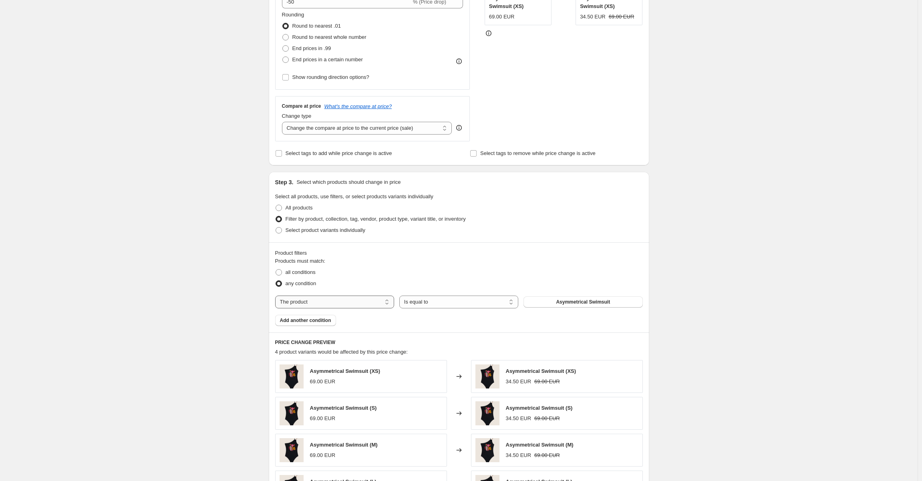
click at [328, 299] on select "The product The product's collection The product's tag The product's vendor The…" at bounding box center [334, 302] width 119 height 13
select select "tag"
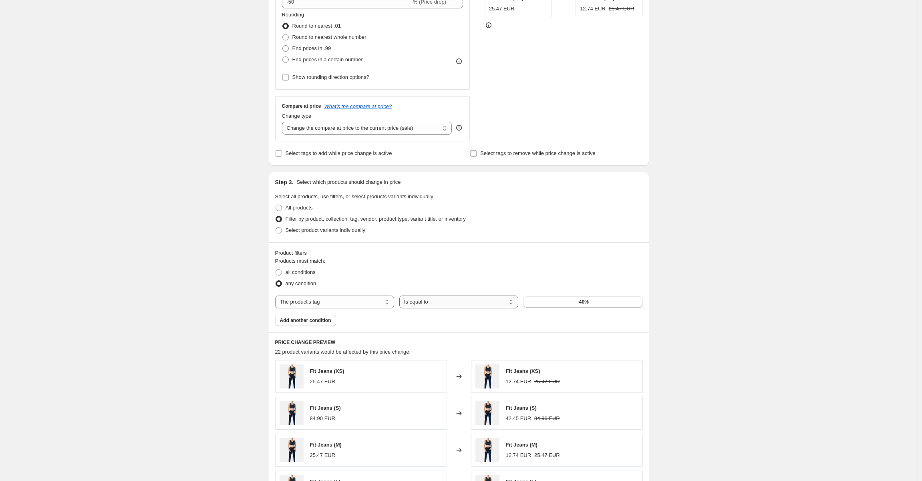
click at [434, 302] on select "Is equal to Is not equal to" at bounding box center [458, 302] width 119 height 13
click at [434, 301] on select "Is equal to Is not equal to" at bounding box center [458, 302] width 119 height 13
click at [580, 302] on span "-40%" at bounding box center [583, 302] width 11 height 6
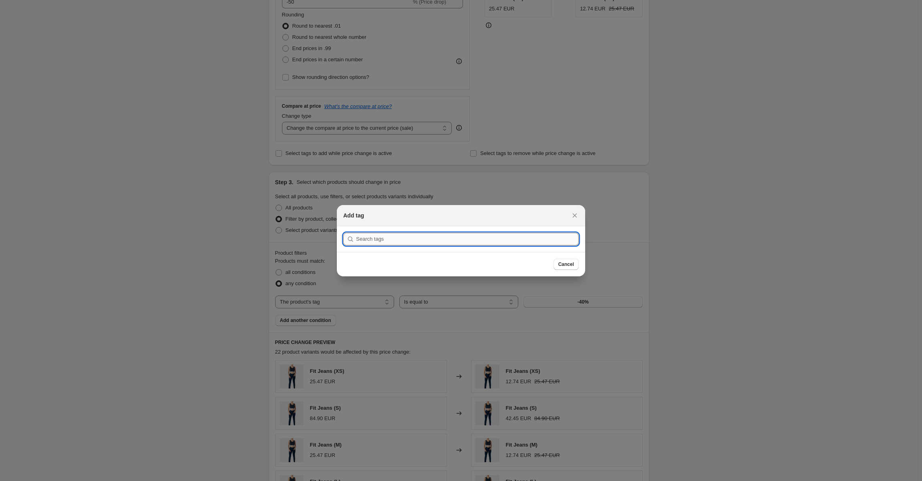
click at [441, 234] on input ":r2q:" at bounding box center [467, 239] width 223 height 13
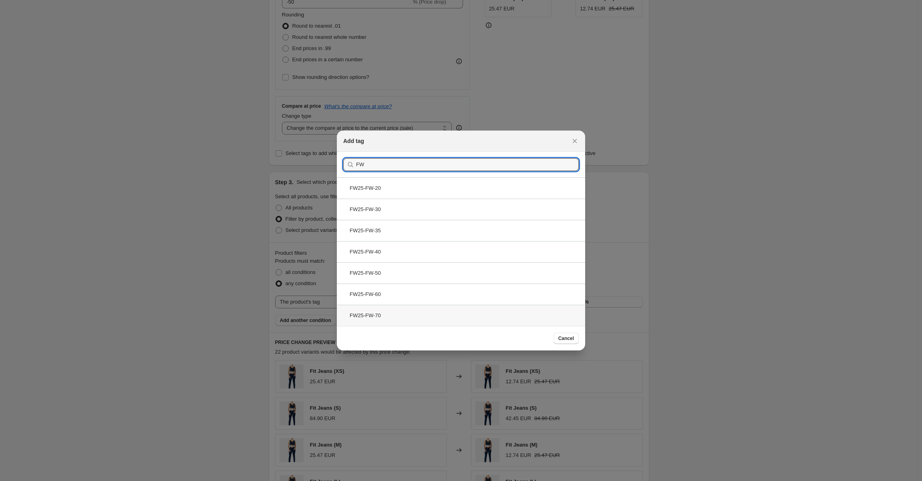
type input "FW"
click at [403, 319] on div "FW25-FW-70" at bounding box center [461, 315] width 248 height 21
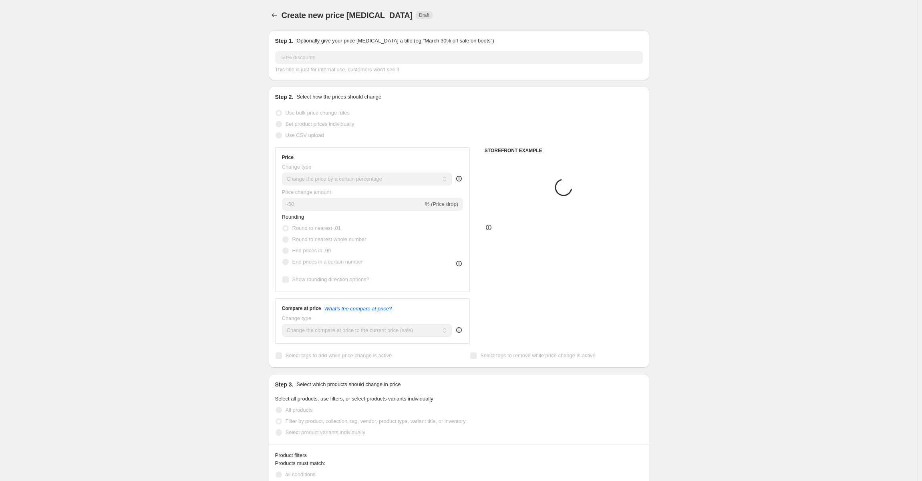
scroll to position [202, 0]
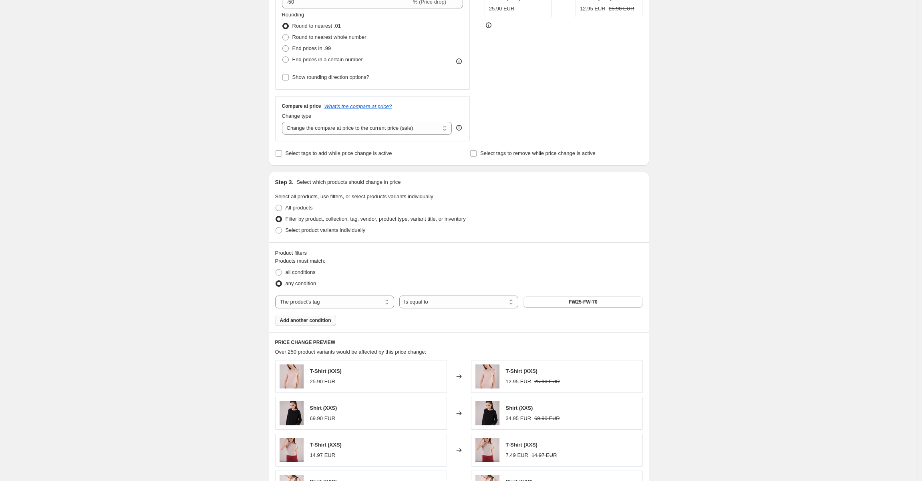
click at [321, 323] on button "Add another condition" at bounding box center [305, 320] width 61 height 11
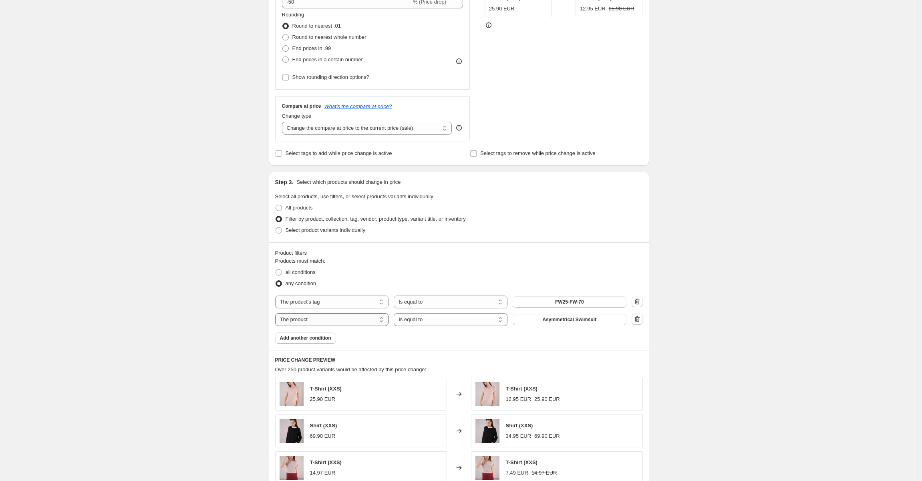
click at [347, 318] on select "The product The product's collection The product's tag The product's vendor The…" at bounding box center [332, 319] width 114 height 13
select select "tag"
click at [582, 316] on button "-40%" at bounding box center [570, 319] width 114 height 11
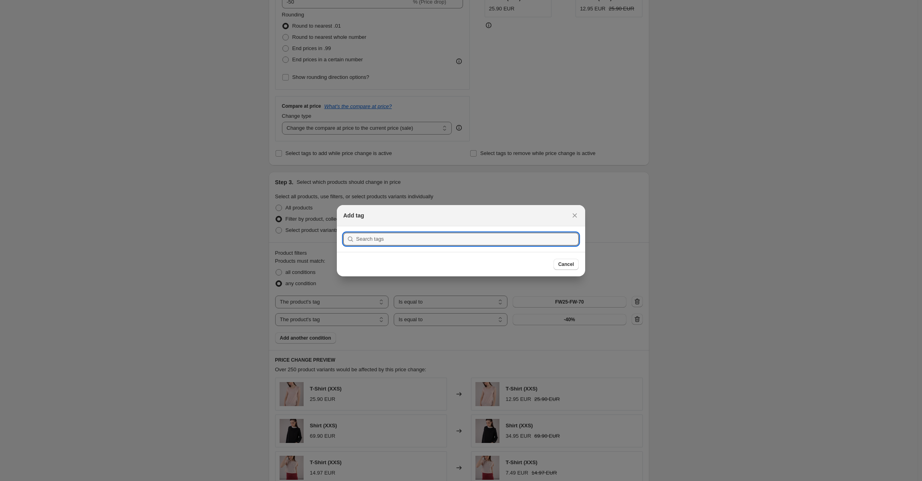
scroll to position [0, 0]
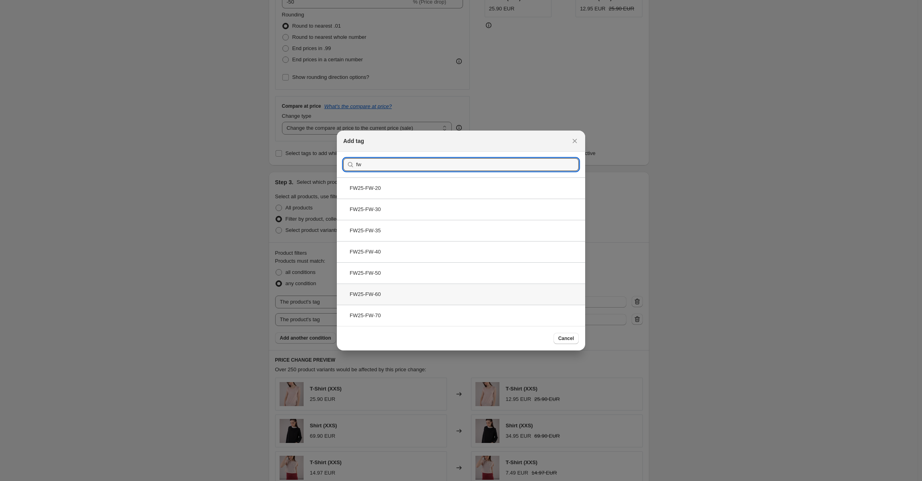
type input "fw"
click at [422, 295] on div "FW25-FW-60" at bounding box center [461, 294] width 248 height 21
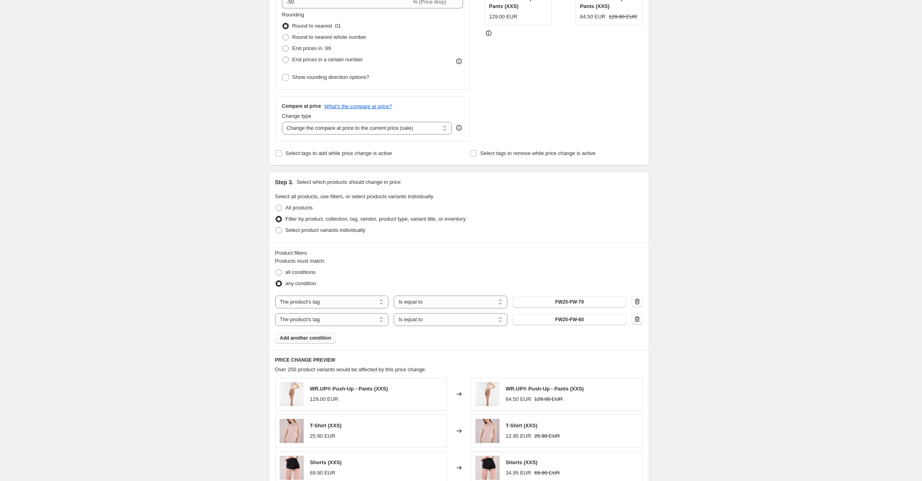
click at [320, 339] on span "Add another condition" at bounding box center [305, 338] width 51 height 6
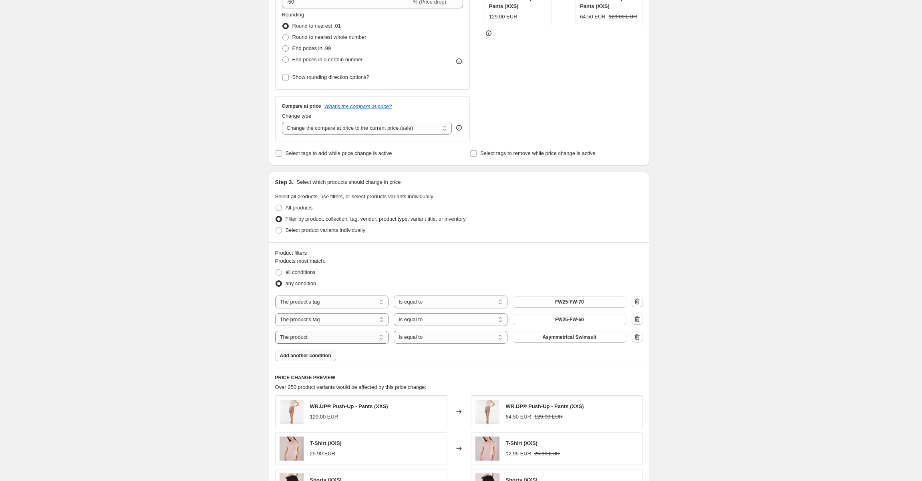
click at [334, 336] on select "The product The product's collection The product's tag The product's vendor The…" at bounding box center [332, 337] width 114 height 13
select select "tag"
click at [447, 341] on select "Is equal to Is not equal to" at bounding box center [451, 337] width 114 height 13
click at [396, 331] on select "Is equal to Is not equal to" at bounding box center [451, 337] width 114 height 13
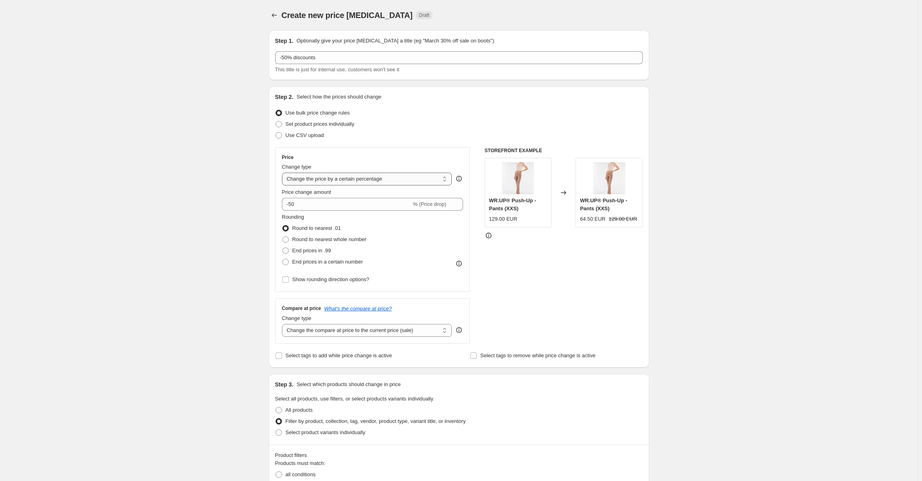
scroll to position [0, 0]
click at [277, 15] on icon "Price change jobs" at bounding box center [274, 15] width 5 height 4
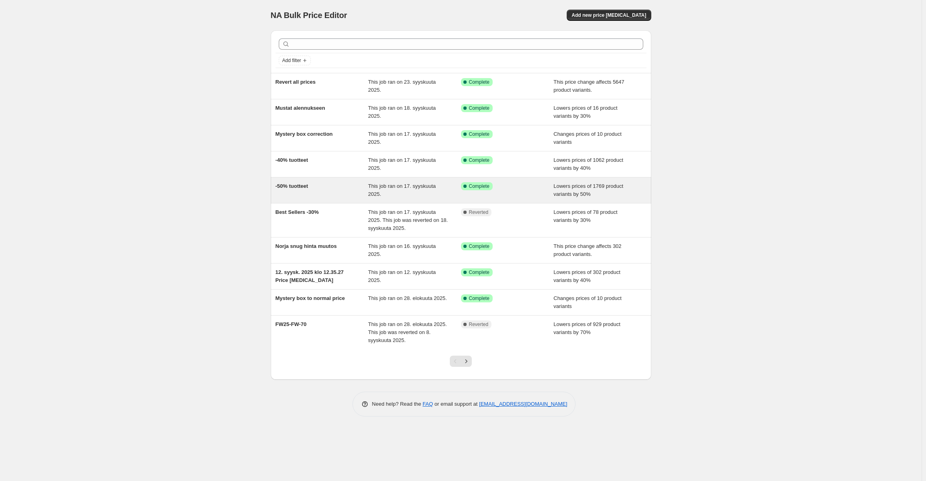
click at [411, 190] on div "This job ran on 17. syyskuuta 2025." at bounding box center [414, 190] width 93 height 16
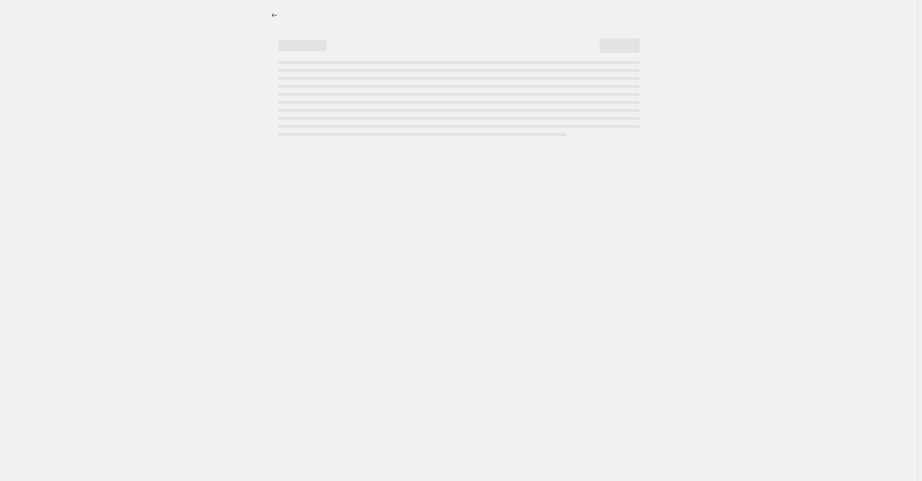
select select "percentage"
select select "tag"
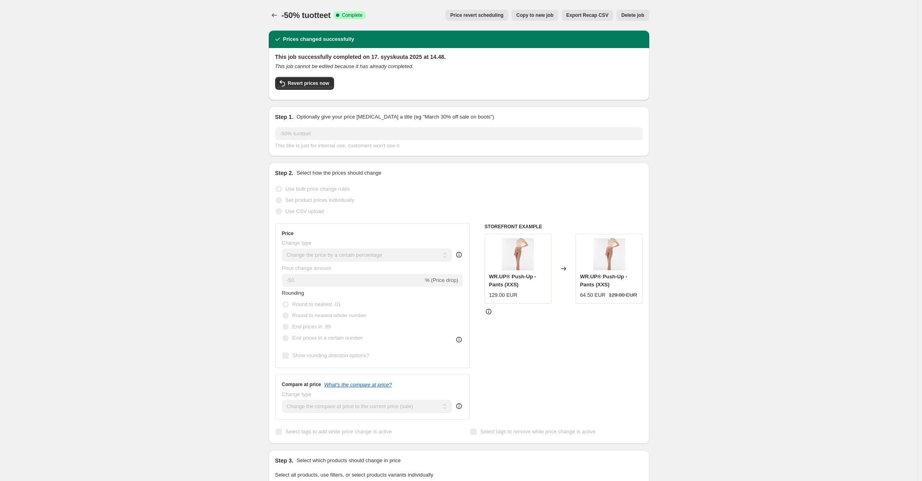
click at [553, 16] on span "Copy to new job" at bounding box center [534, 15] width 37 height 6
select select "percentage"
select select "tag"
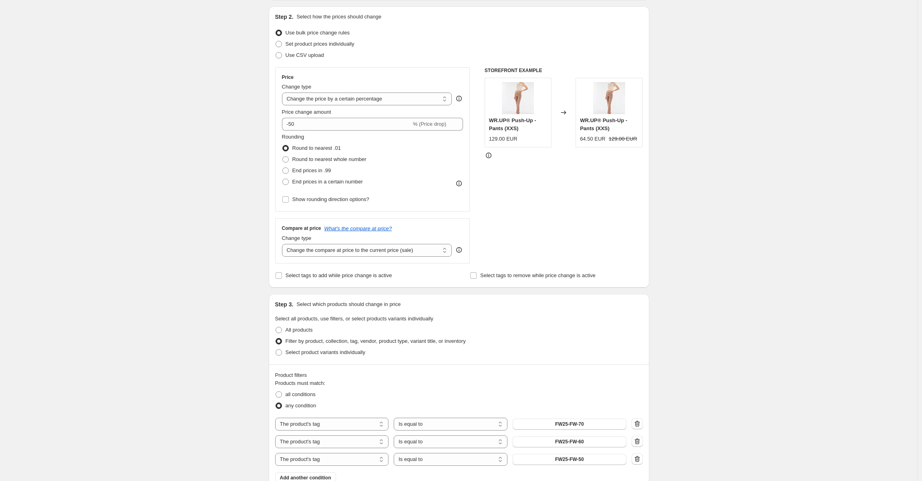
scroll to position [200, 0]
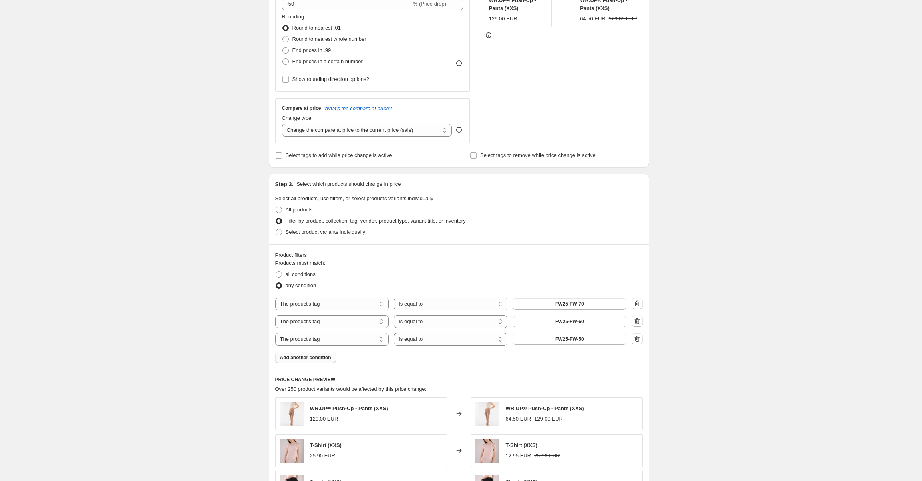
click at [315, 361] on span "Add another condition" at bounding box center [305, 358] width 51 height 6
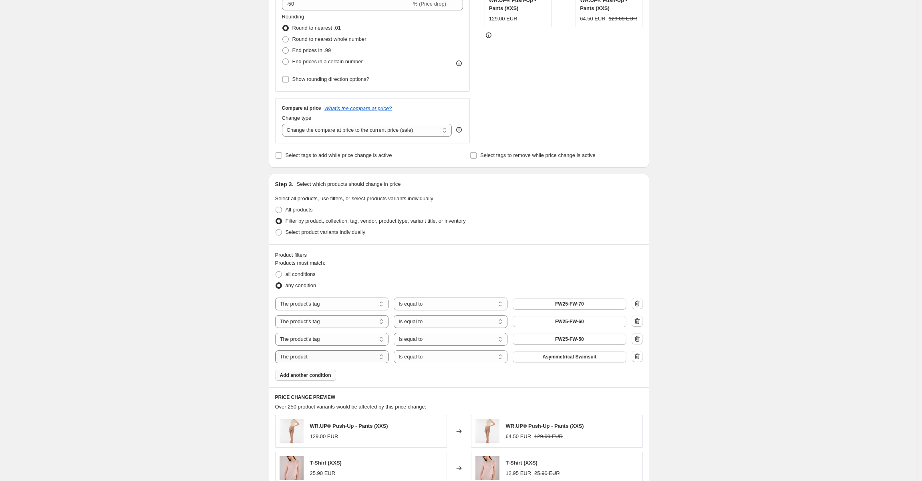
click at [337, 356] on select "The product The product's collection The product's tag The product's vendor The…" at bounding box center [332, 357] width 114 height 13
select select "tag"
click at [583, 355] on button "-40%" at bounding box center [570, 356] width 114 height 11
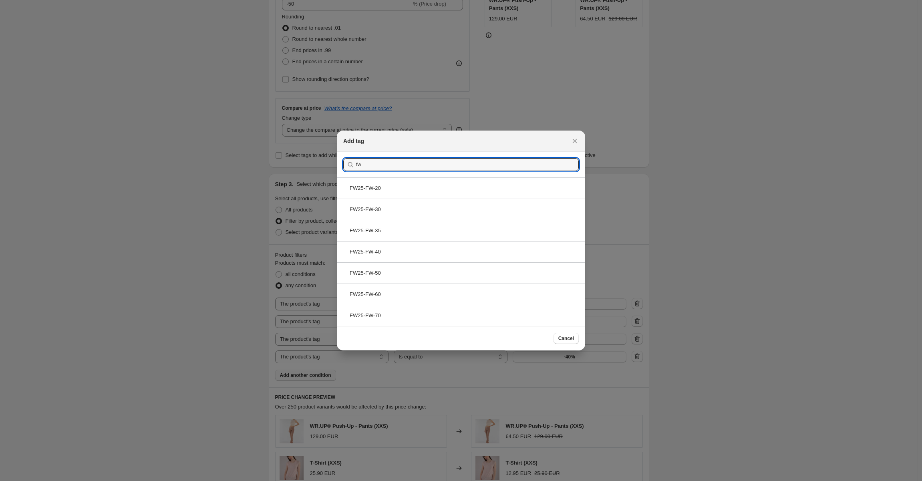
type input "fw"
drag, startPoint x: 526, startPoint y: 139, endPoint x: 460, endPoint y: 196, distance: 87.5
click at [446, 199] on div "Add tag Submit fw FW25-FW-20 FW25-FW-30 FW25-FW-35 FW25-FW-40 FW25-FW-50 FW25-F…" at bounding box center [461, 241] width 248 height 220
click at [454, 278] on div "FW25-FW-50" at bounding box center [461, 272] width 248 height 21
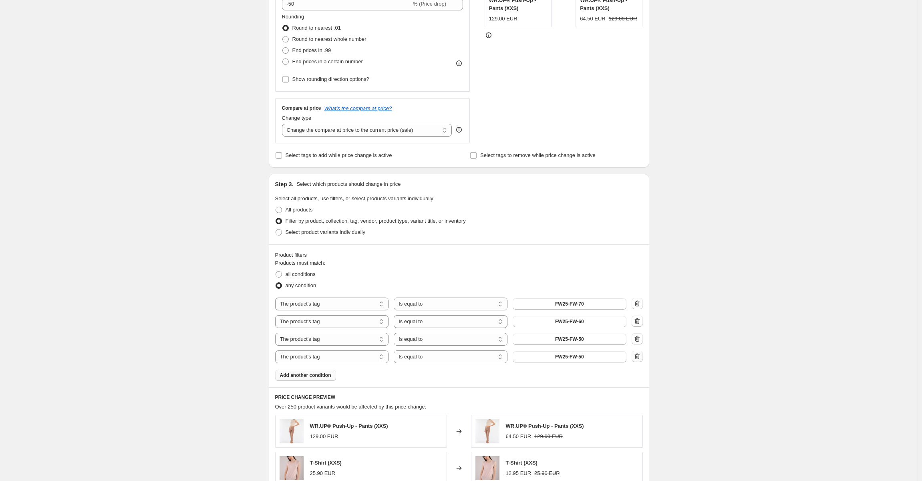
click at [638, 358] on icon "button" at bounding box center [637, 357] width 8 height 8
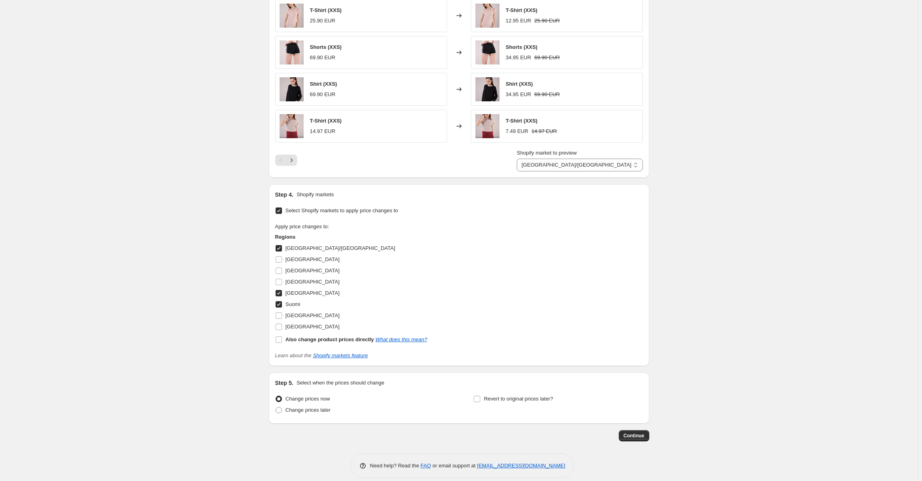
scroll to position [641, 0]
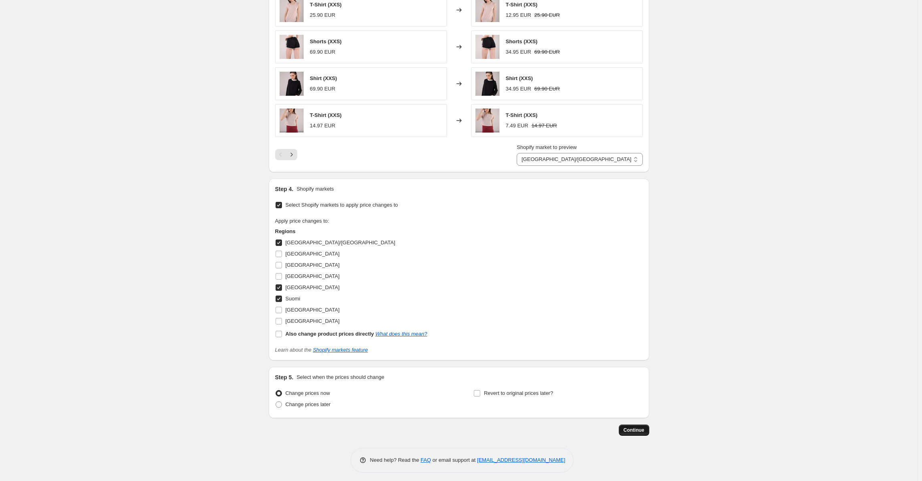
click at [631, 428] on span "Continue" at bounding box center [634, 430] width 21 height 6
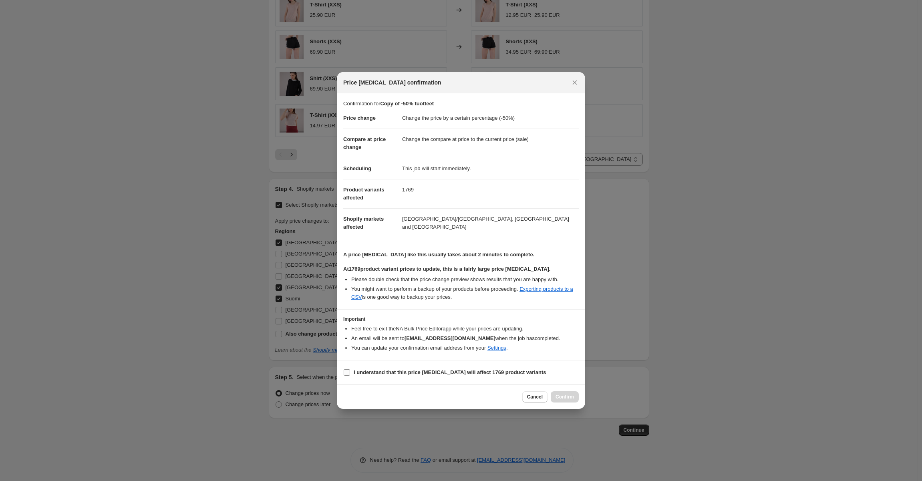
click at [345, 369] on span ":r89:" at bounding box center [346, 372] width 7 height 7
click at [345, 369] on input "I understand that this price [MEDICAL_DATA] will affect 1769 product variants" at bounding box center [347, 372] width 6 height 6
checkbox input "true"
click at [560, 394] on span "Confirm" at bounding box center [565, 397] width 18 height 6
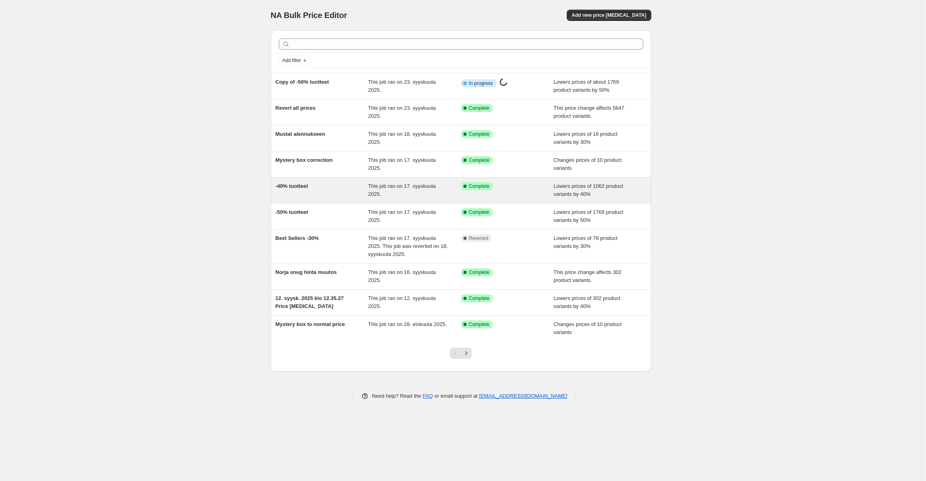
click at [579, 187] on span "Lowers prices of 1062 product variants by 40%" at bounding box center [589, 190] width 70 height 14
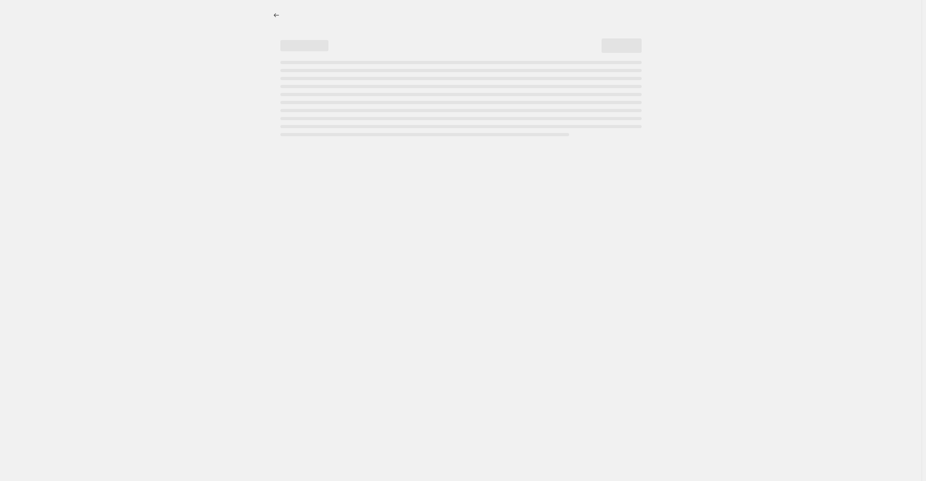
select select "percentage"
select select "tag"
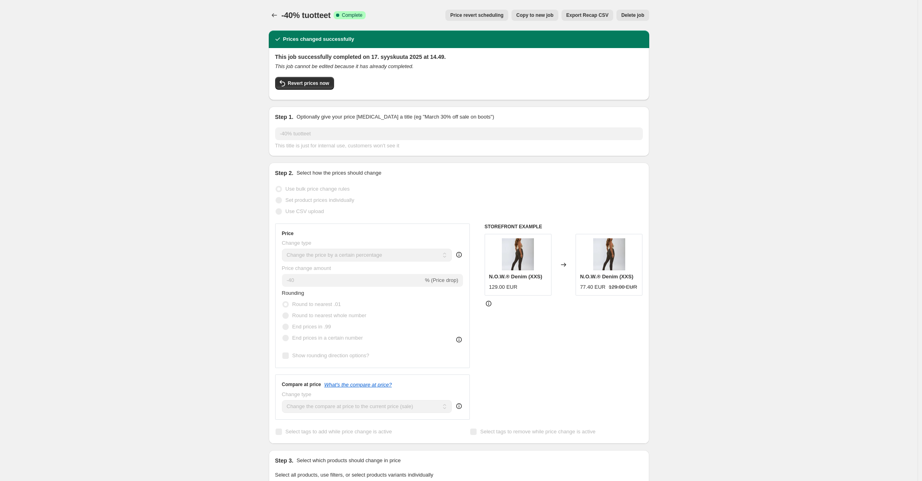
click at [554, 18] on span "Copy to new job" at bounding box center [534, 15] width 37 height 6
select select "percentage"
select select "tag"
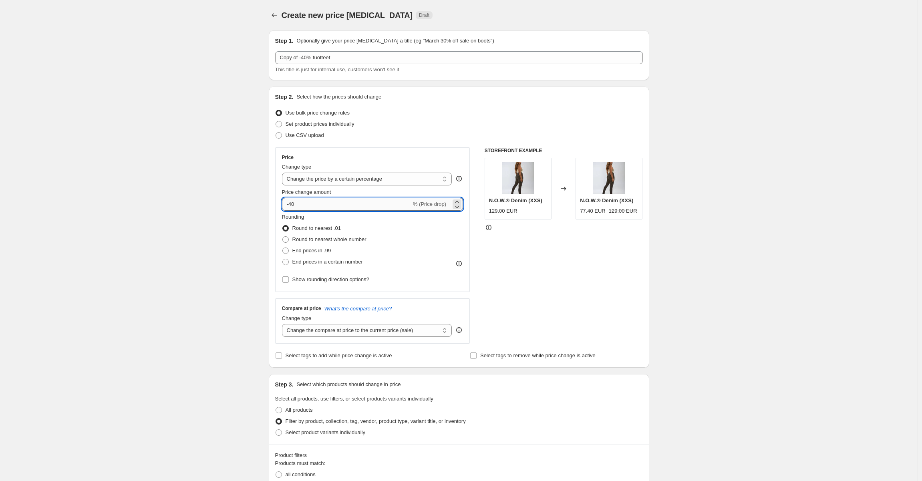
click at [321, 202] on input "-40" at bounding box center [346, 204] width 129 height 13
type input "-4"
type input "-35"
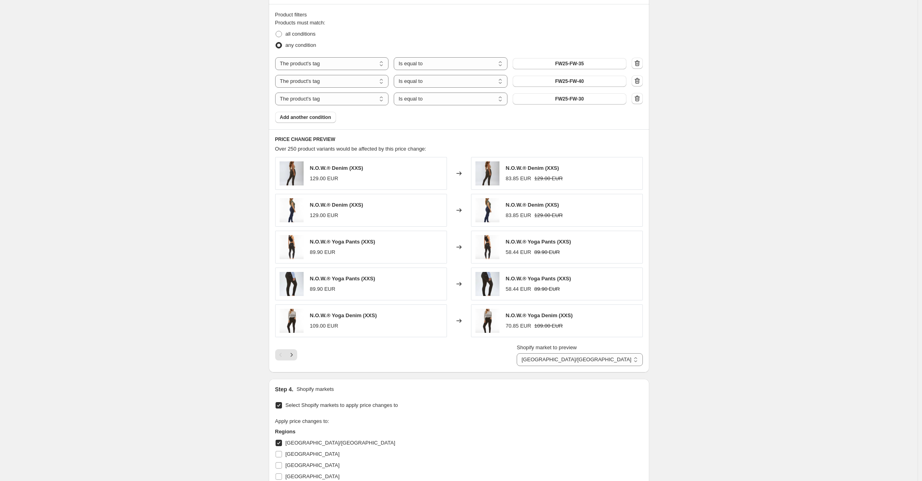
scroll to position [641, 0]
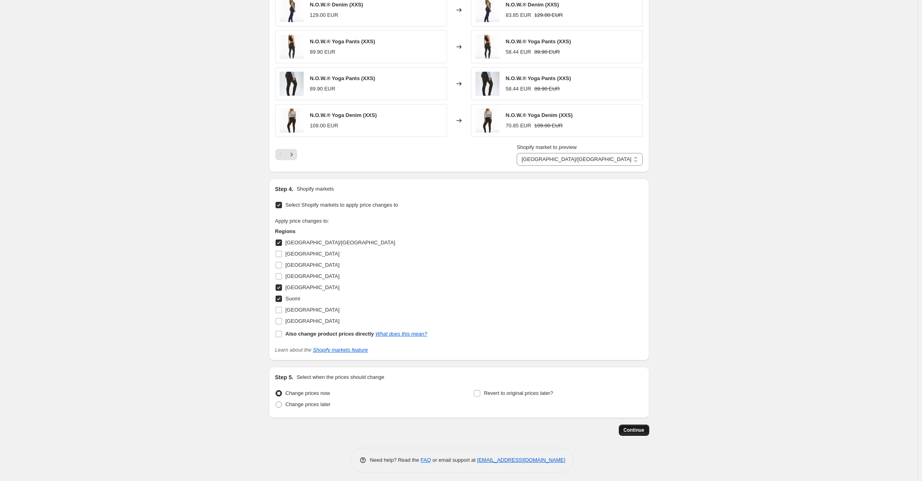
click at [638, 427] on span "Continue" at bounding box center [634, 430] width 21 height 6
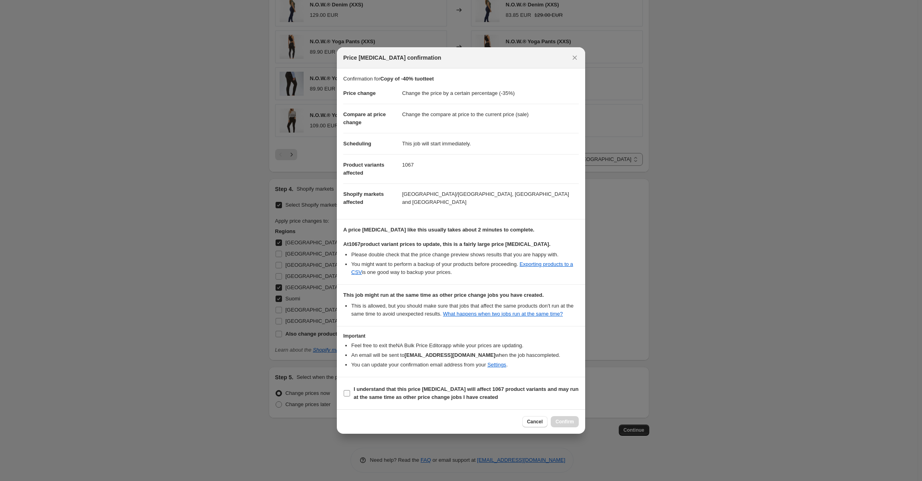
click at [348, 395] on input "I understand that this price [MEDICAL_DATA] will affect 1067 product variants a…" at bounding box center [347, 393] width 6 height 6
checkbox input "true"
click at [562, 421] on span "Confirm" at bounding box center [565, 422] width 18 height 6
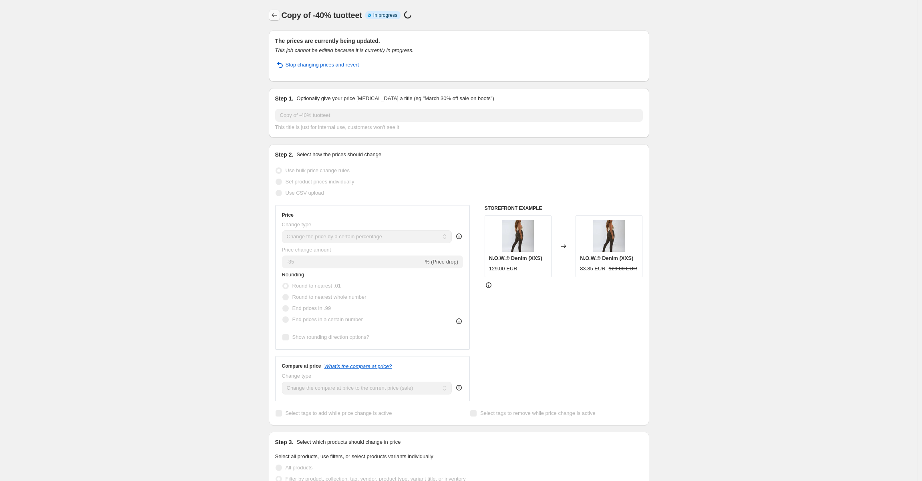
click at [277, 14] on icon "Price change jobs" at bounding box center [274, 15] width 8 height 8
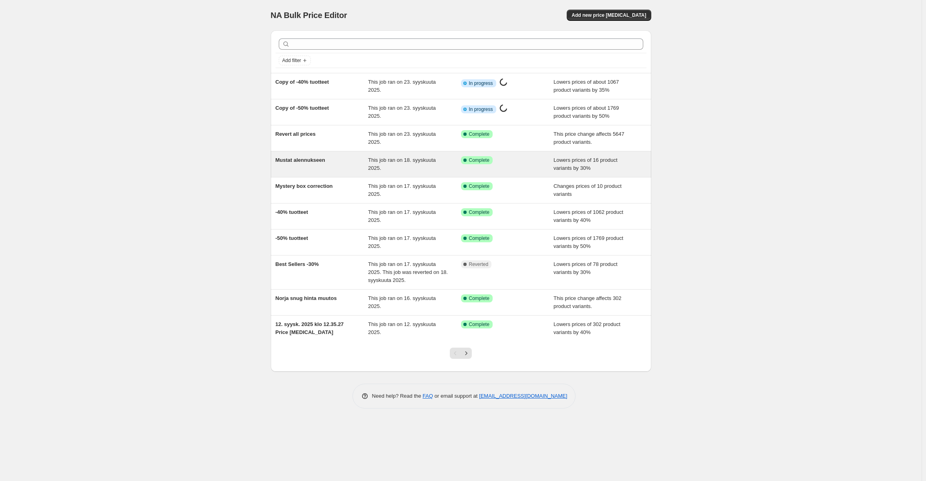
click at [393, 157] on span "This job ran on 18. syyskuuta 2025." at bounding box center [402, 164] width 68 height 14
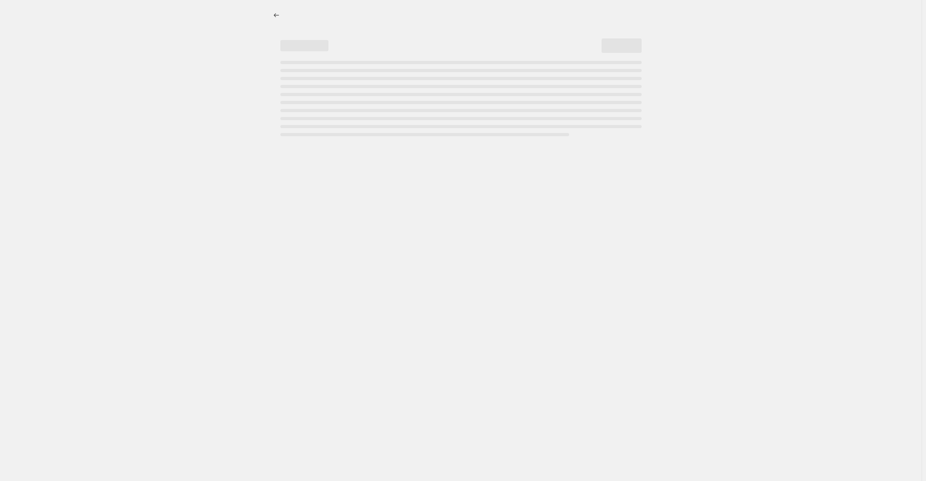
select select "percentage"
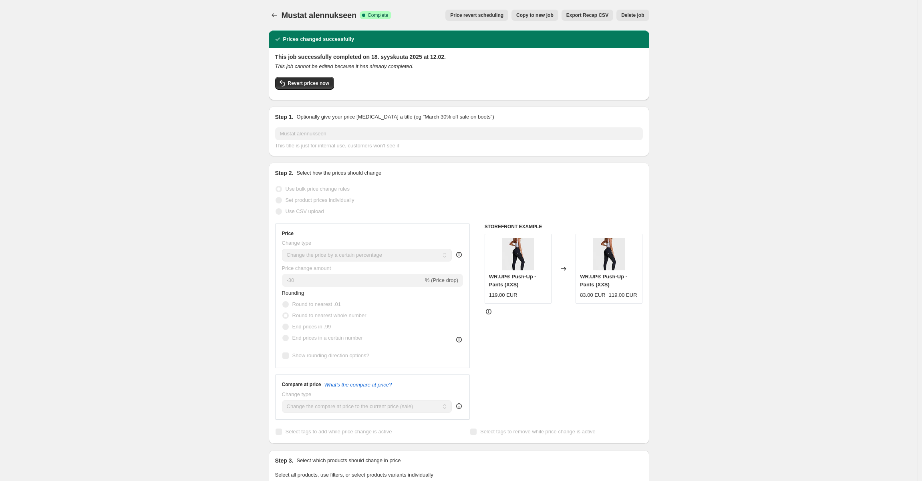
click at [540, 15] on span "Copy to new job" at bounding box center [534, 15] width 37 height 6
select select "percentage"
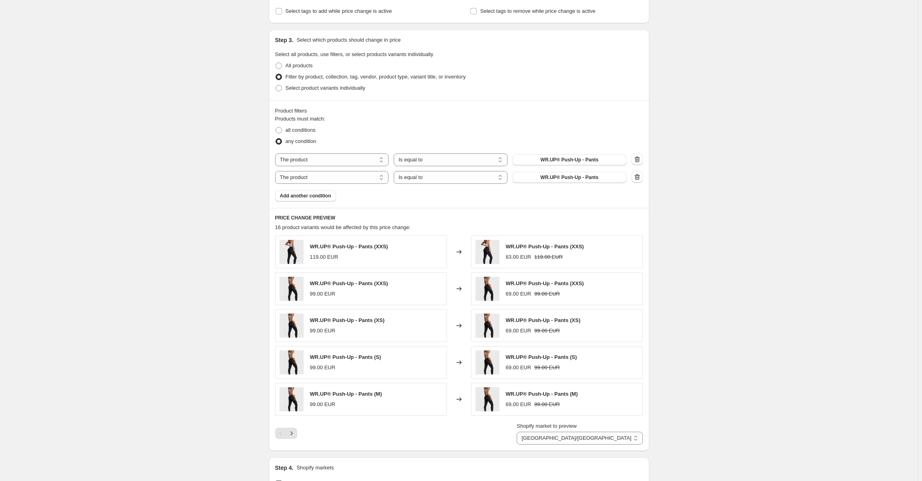
scroll to position [625, 0]
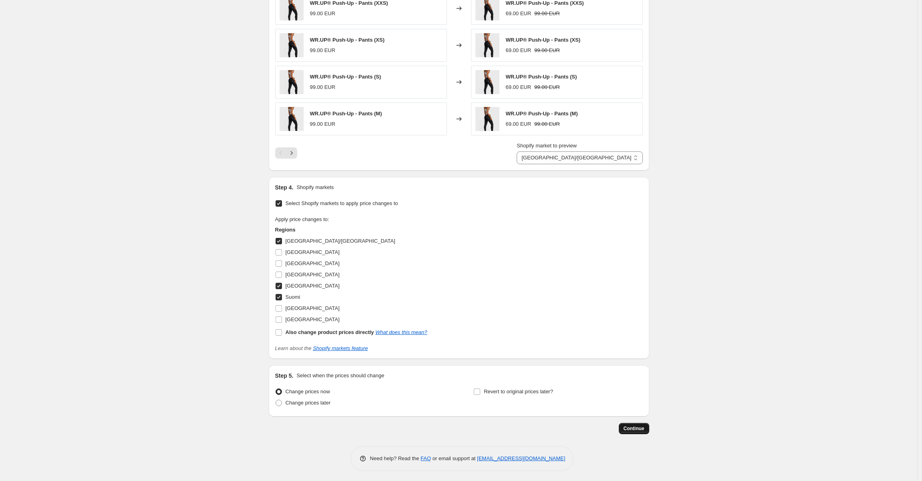
click at [635, 423] on button "Continue" at bounding box center [634, 428] width 30 height 11
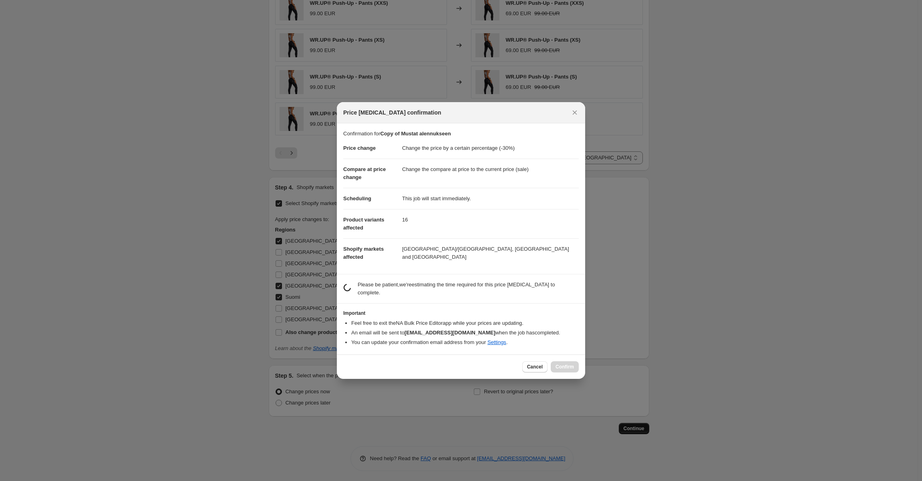
scroll to position [0, 0]
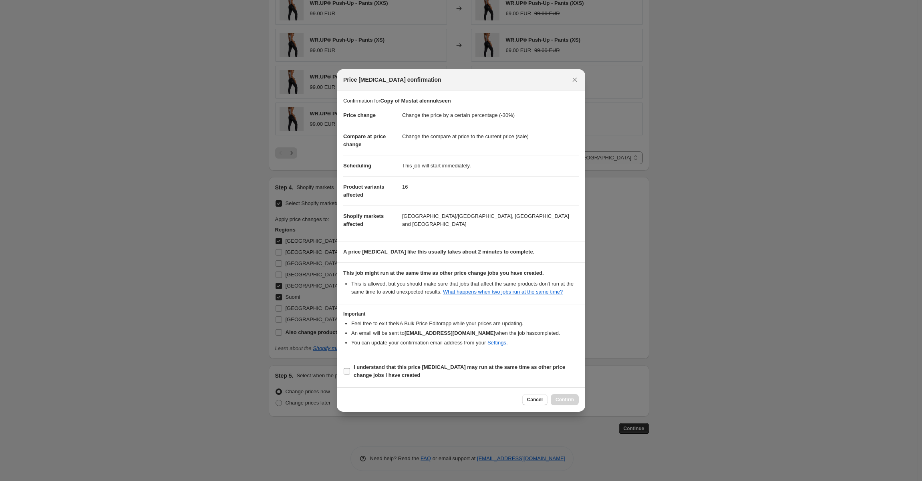
click at [385, 367] on b "I understand that this price [MEDICAL_DATA] may run at the same time as other p…" at bounding box center [460, 371] width 212 height 14
click at [350, 368] on input "I understand that this price [MEDICAL_DATA] may run at the same time as other p…" at bounding box center [347, 371] width 6 height 6
checkbox input "true"
click at [564, 397] on span "Confirm" at bounding box center [565, 400] width 18 height 6
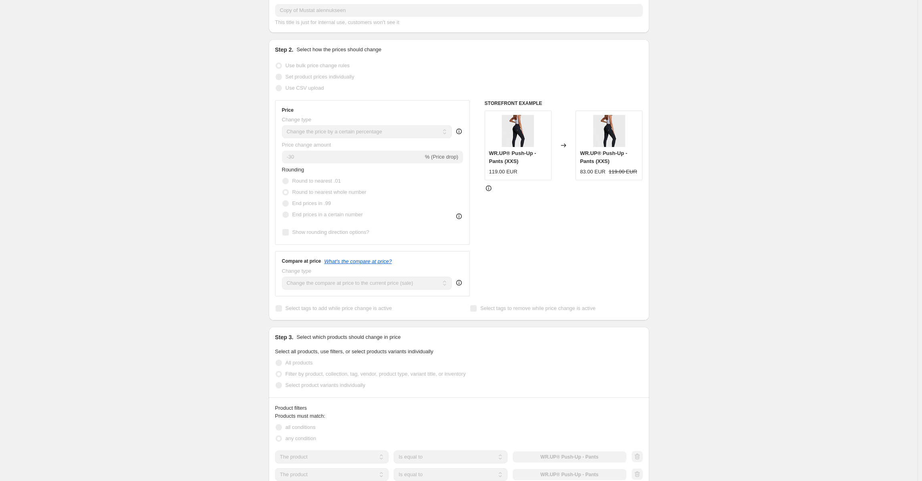
scroll to position [24, 0]
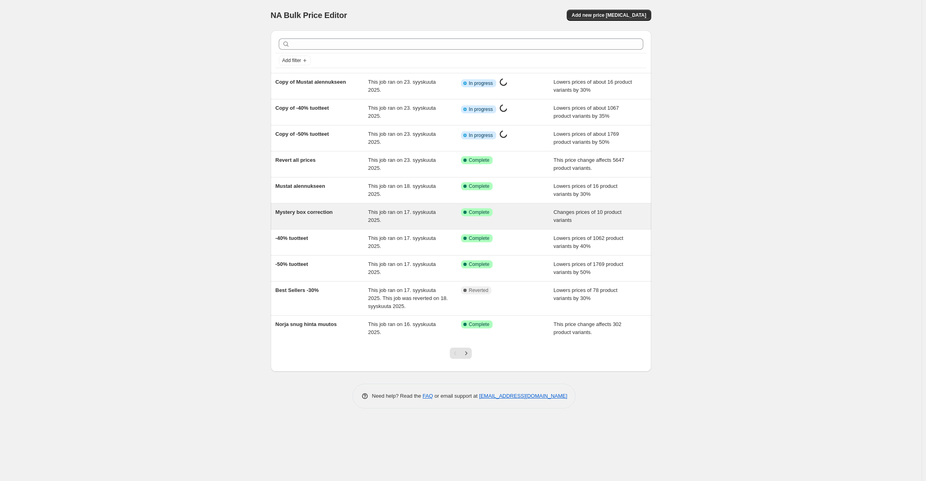
click at [336, 208] on div "Mystery box correction" at bounding box center [322, 216] width 93 height 16
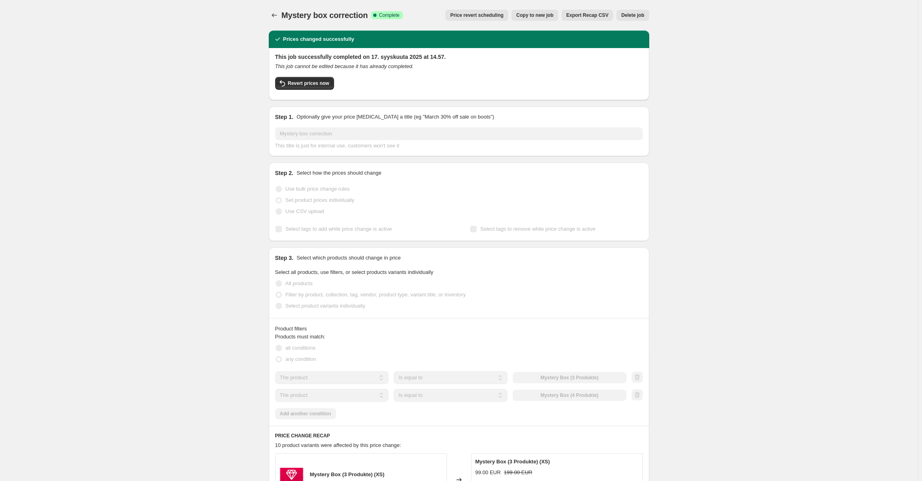
click at [548, 14] on span "Copy to new job" at bounding box center [534, 15] width 37 height 6
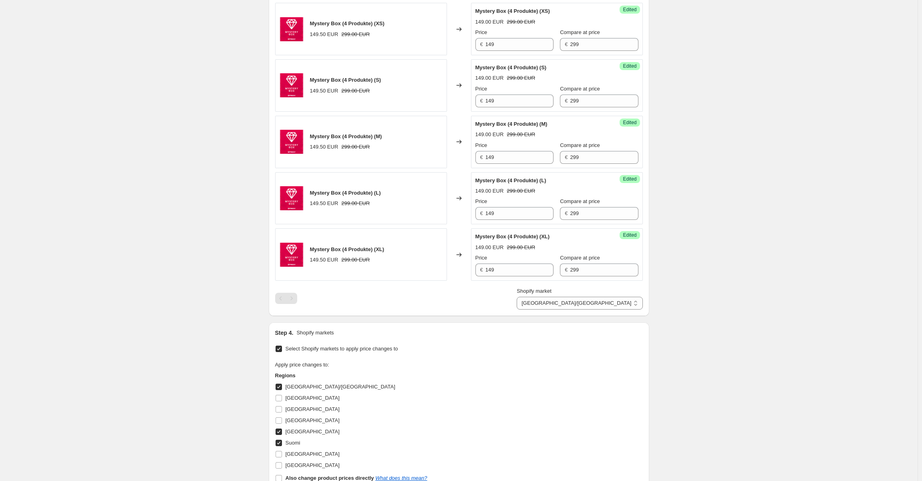
scroll to position [761, 0]
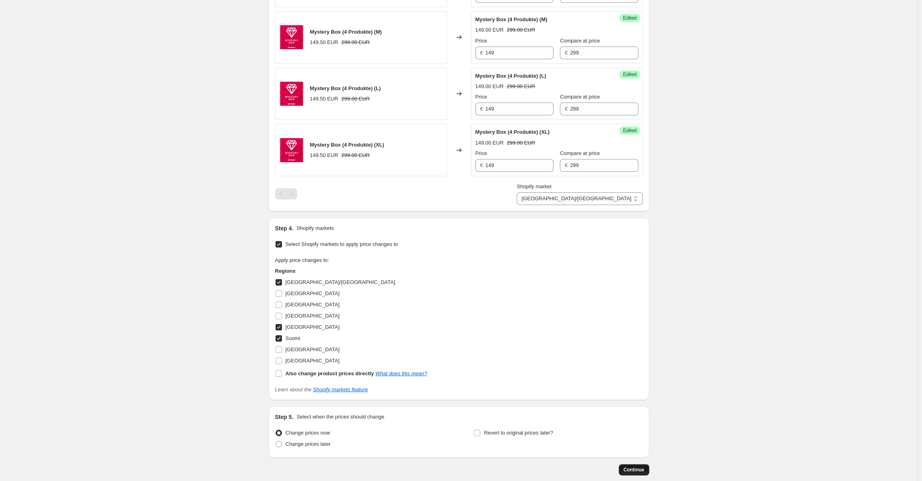
click at [629, 468] on span "Continue" at bounding box center [634, 470] width 21 height 6
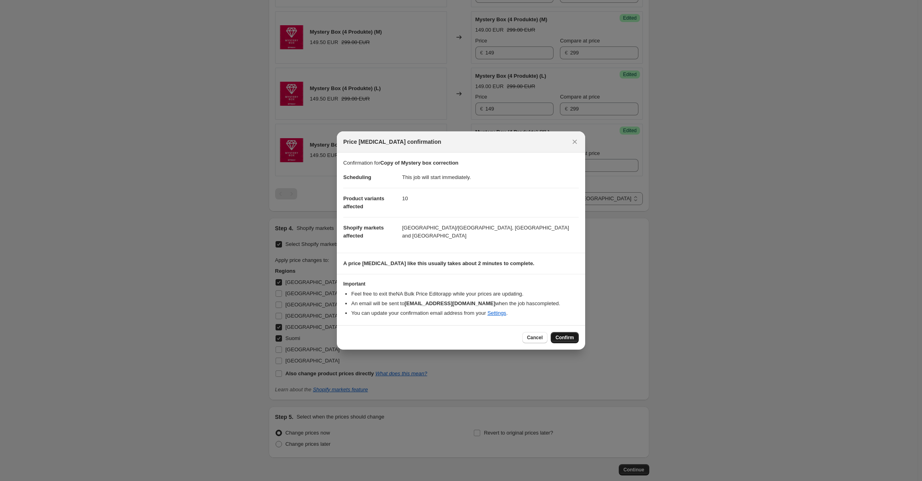
click at [571, 340] on span "Confirm" at bounding box center [565, 338] width 18 height 6
